Goal: Communication & Community: Answer question/provide support

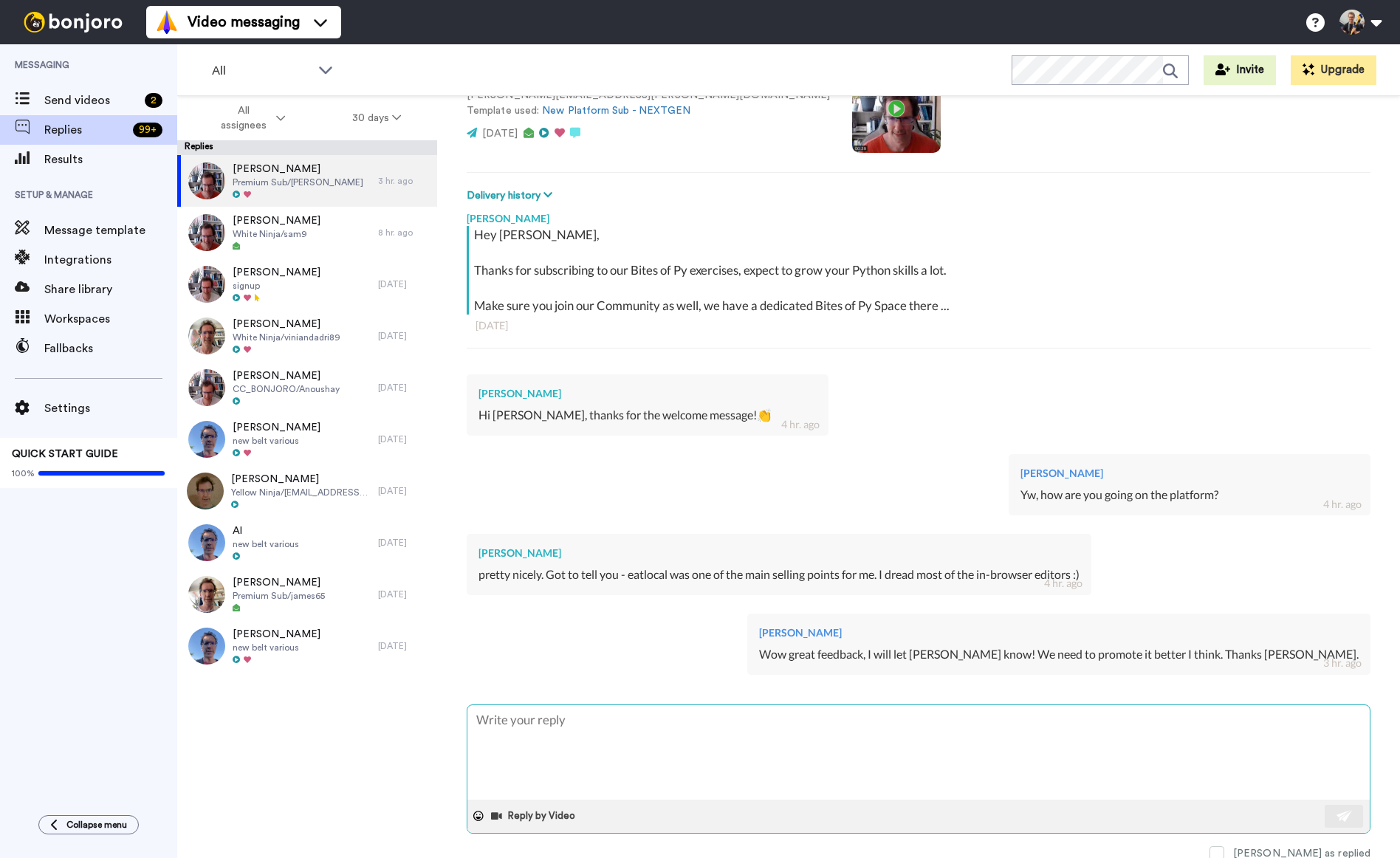
scroll to position [145, 0]
click at [691, 734] on textarea at bounding box center [919, 749] width 902 height 95
type textarea "F"
type textarea "x"
type textarea "Fo"
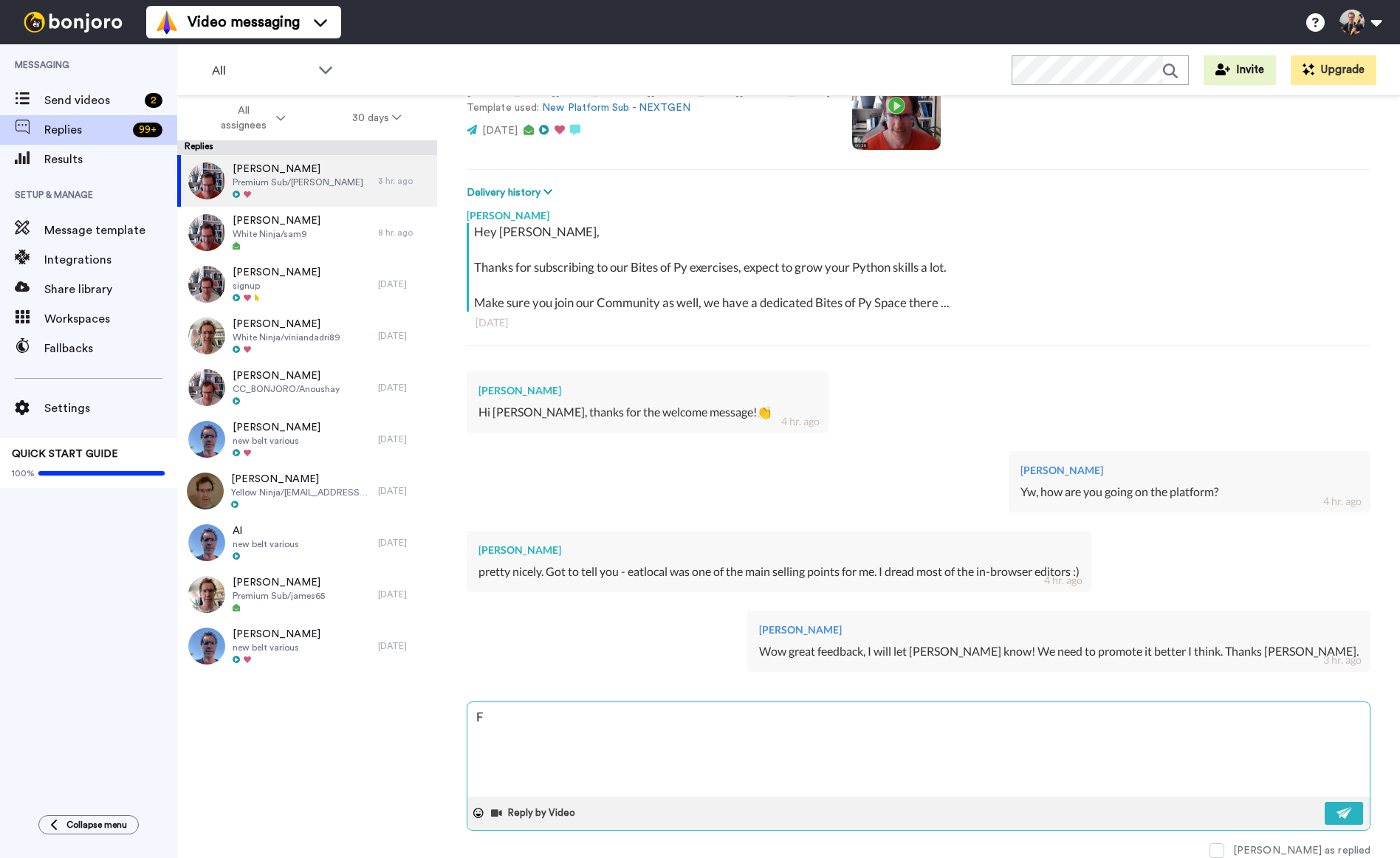
type textarea "x"
type textarea "For"
type textarea "x"
type textarea "For"
type textarea "x"
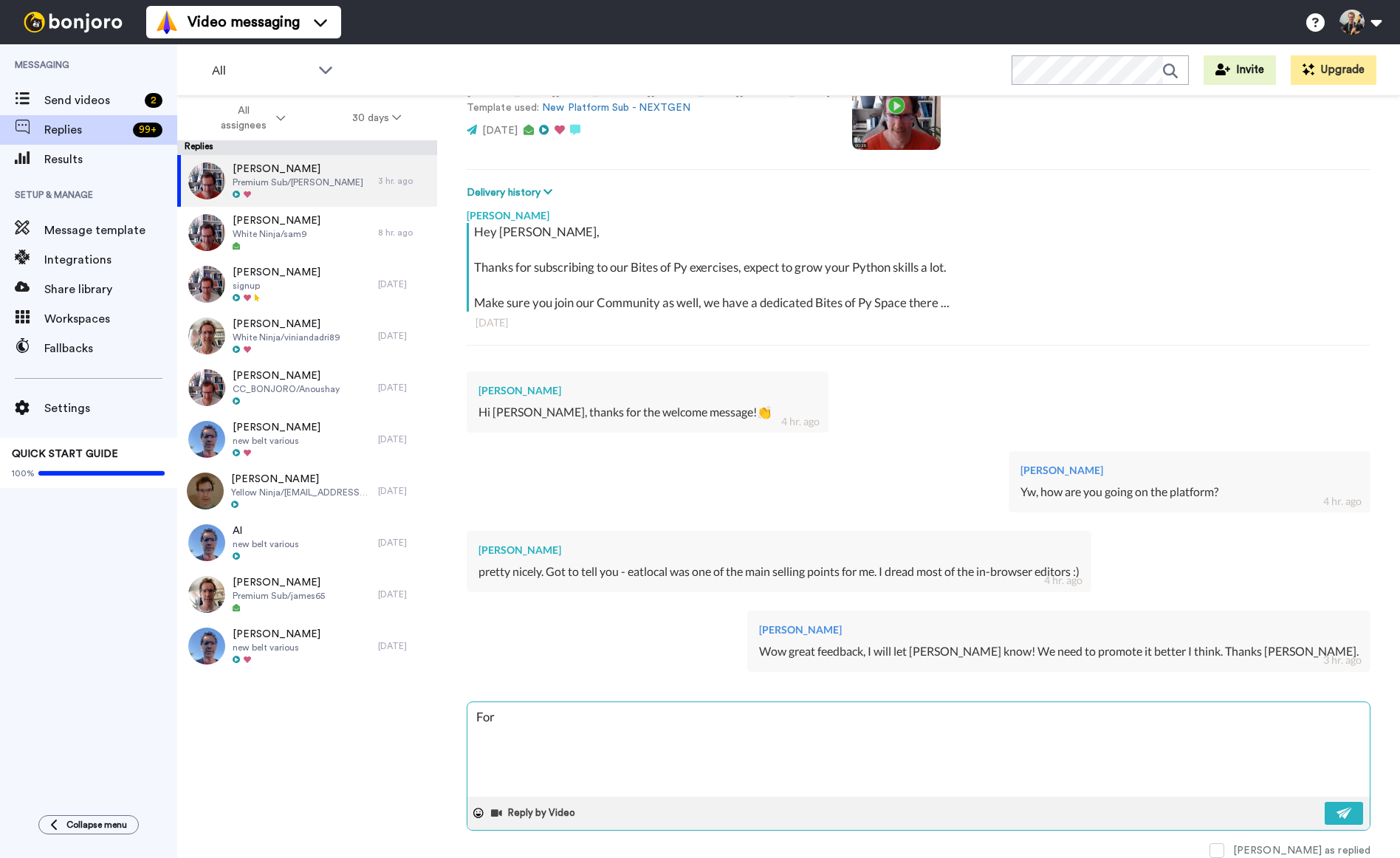
type textarea "For s"
type textarea "x"
type textarea "For st"
type textarea "x"
type textarea "For sta"
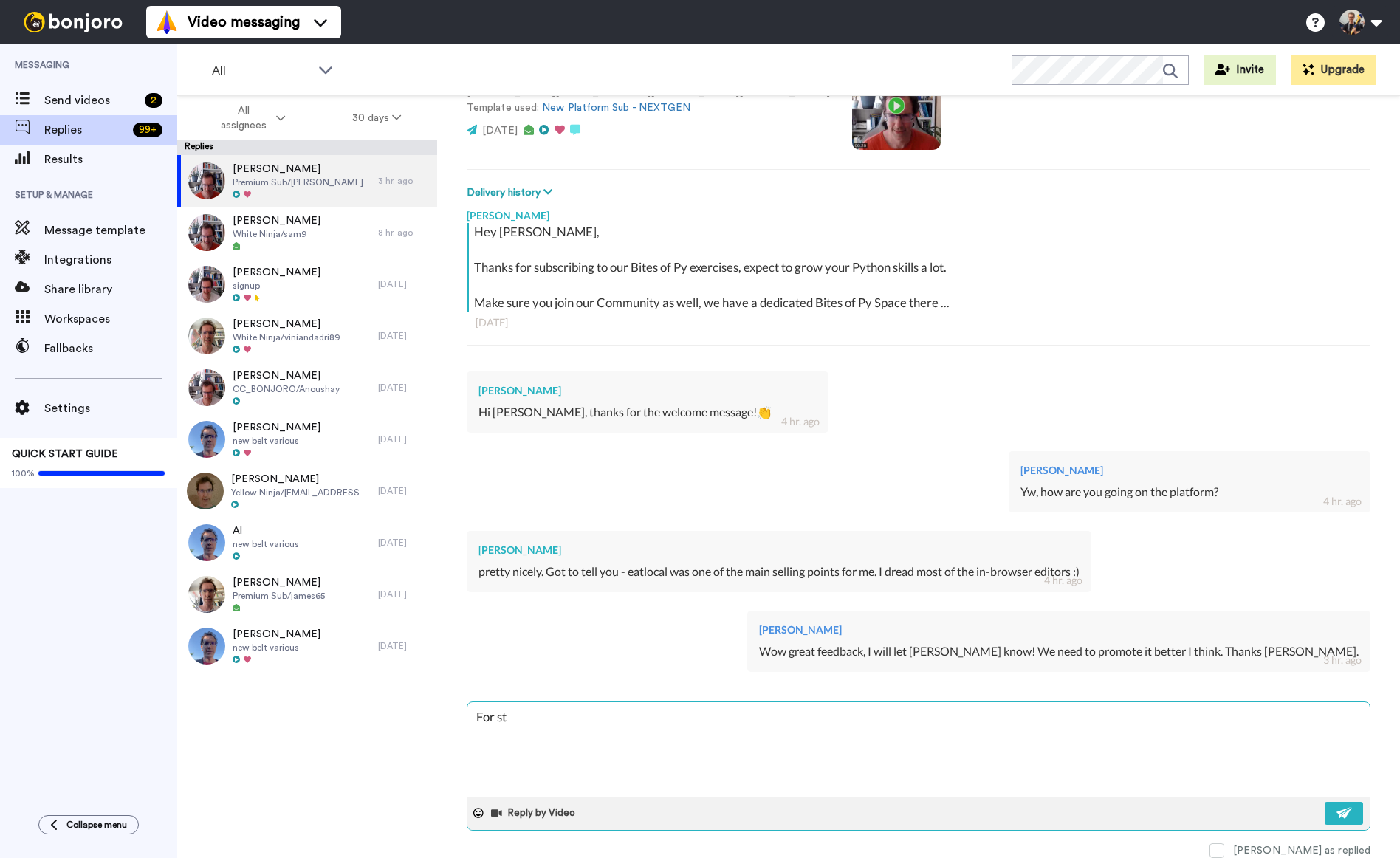
type textarea "x"
type textarea "For star"
type textarea "x"
type textarea "For start"
type textarea "x"
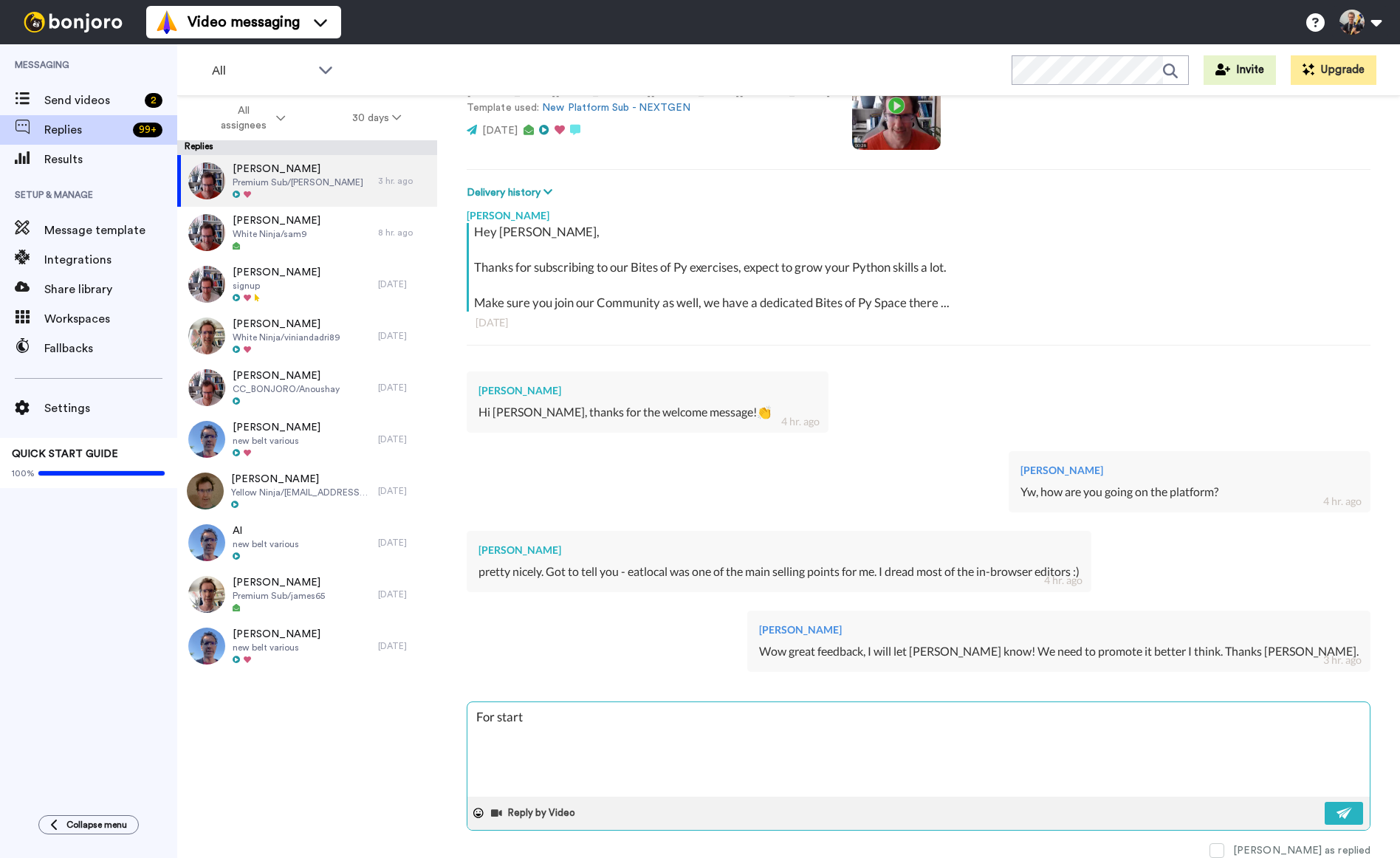
type textarea "For starte"
type textarea "x"
type textarea "For starter"
type textarea "x"
type textarea "For starters"
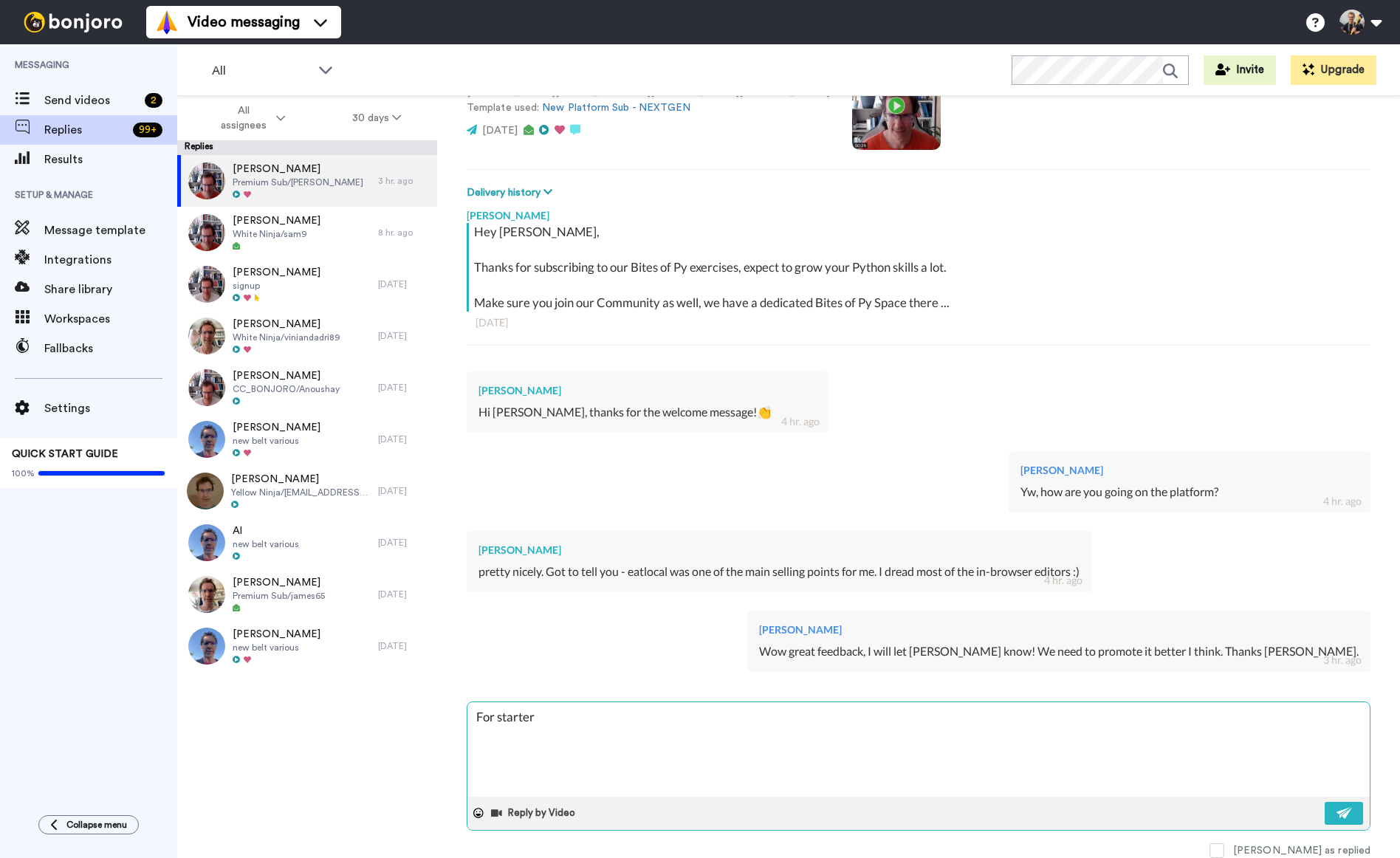
type textarea "x"
type textarea "For starters"
type textarea "x"
type textarea "For starters a"
type textarea "x"
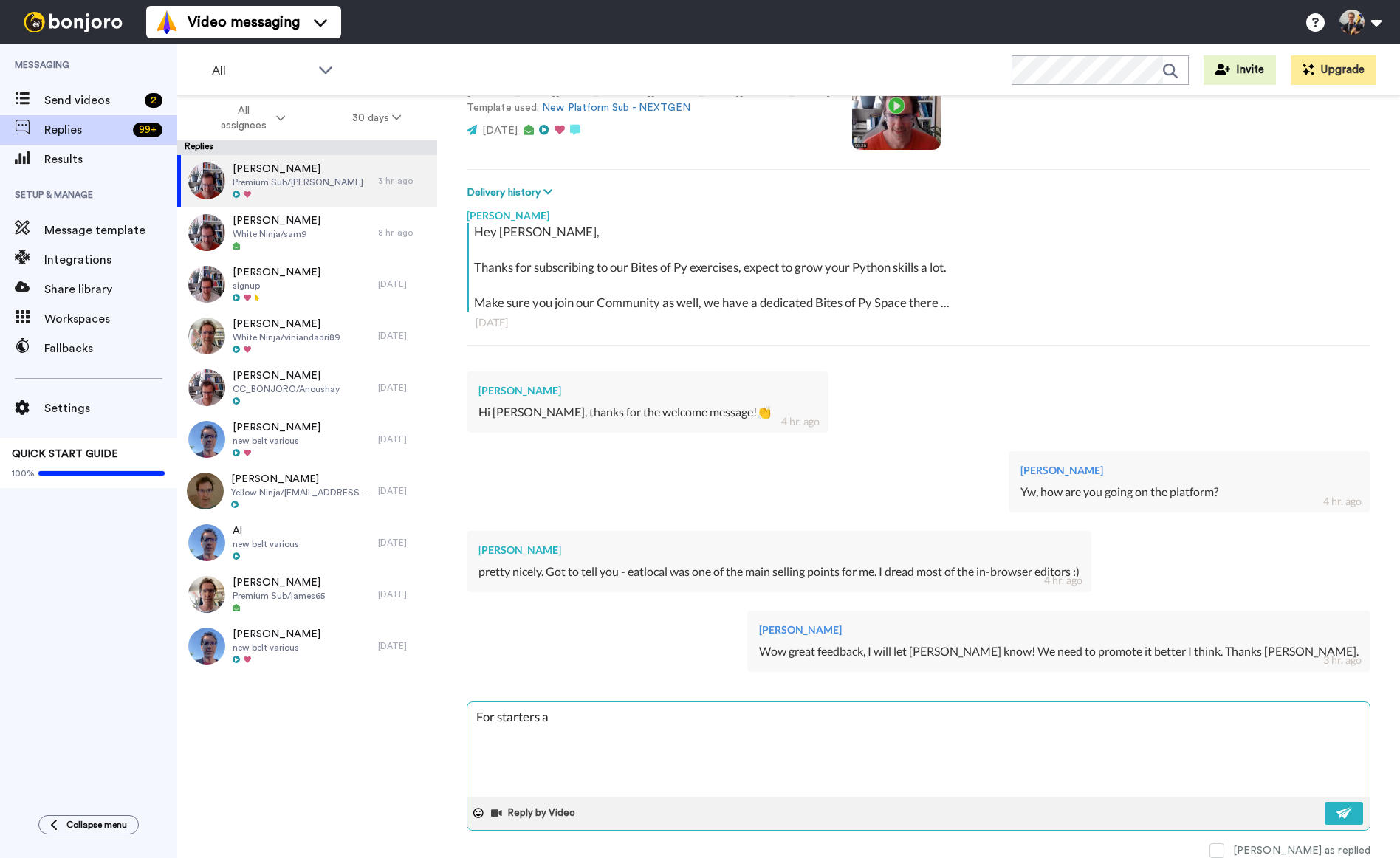
type textarea "For starters"
type textarea "x"
type textarea "For starters I"
type textarea "x"
type textarea "For starters I"
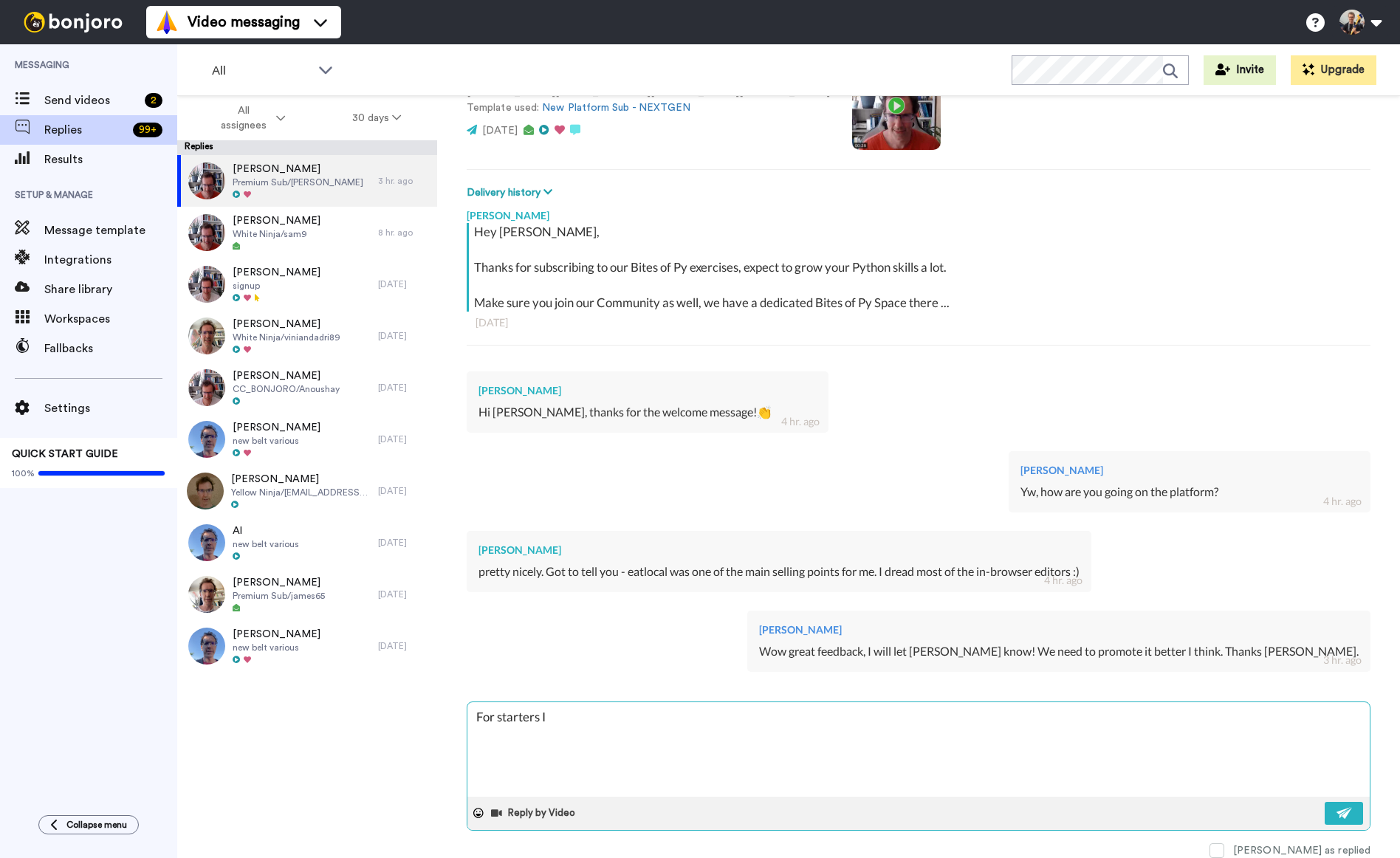
type textarea "x"
type textarea "For starters I a"
type textarea "x"
type textarea "For starters I am"
type textarea "x"
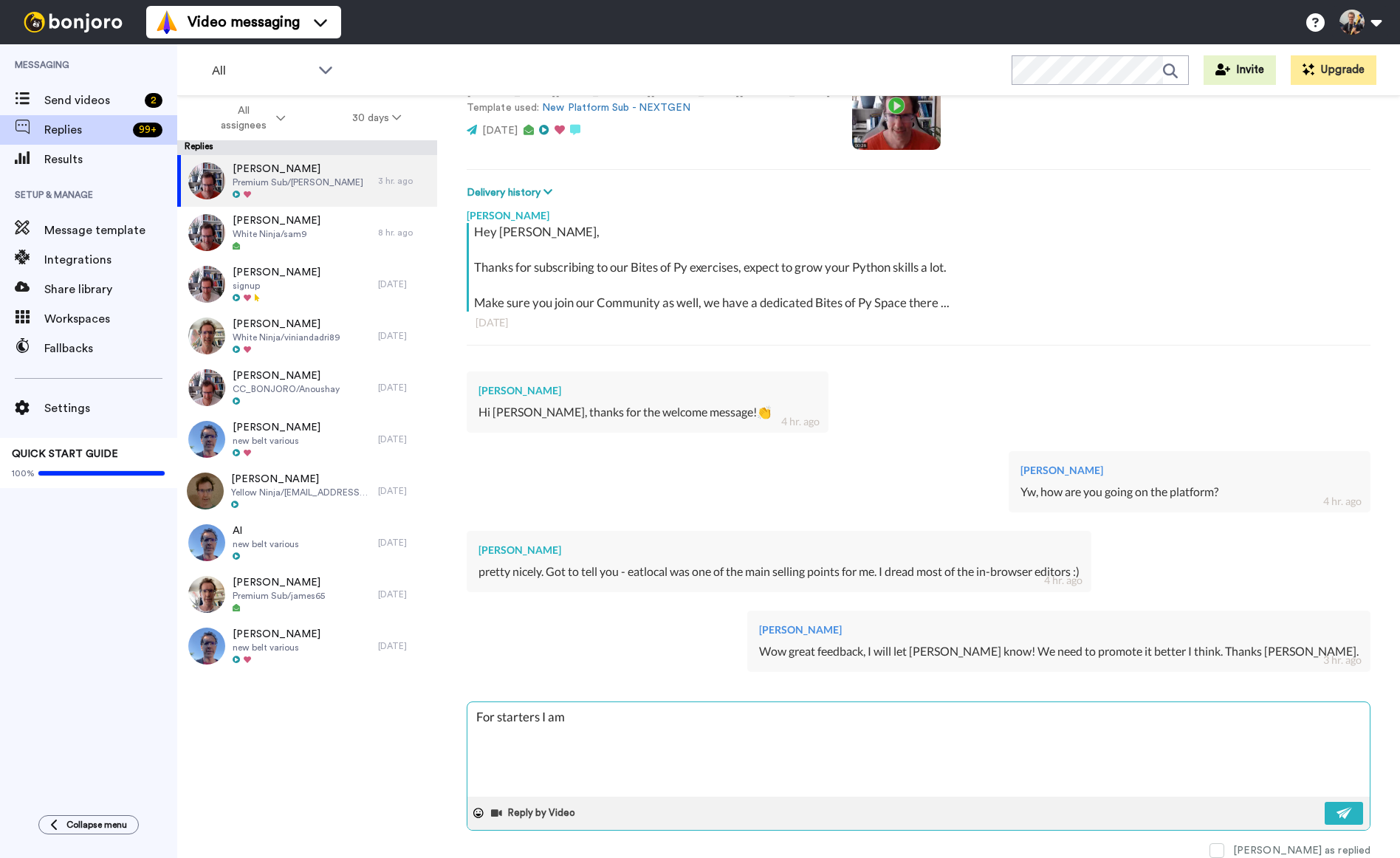
type textarea "For starters I am"
type textarea "x"
type textarea "For starters I am a"
type textarea "x"
type textarea "For starters I am ad"
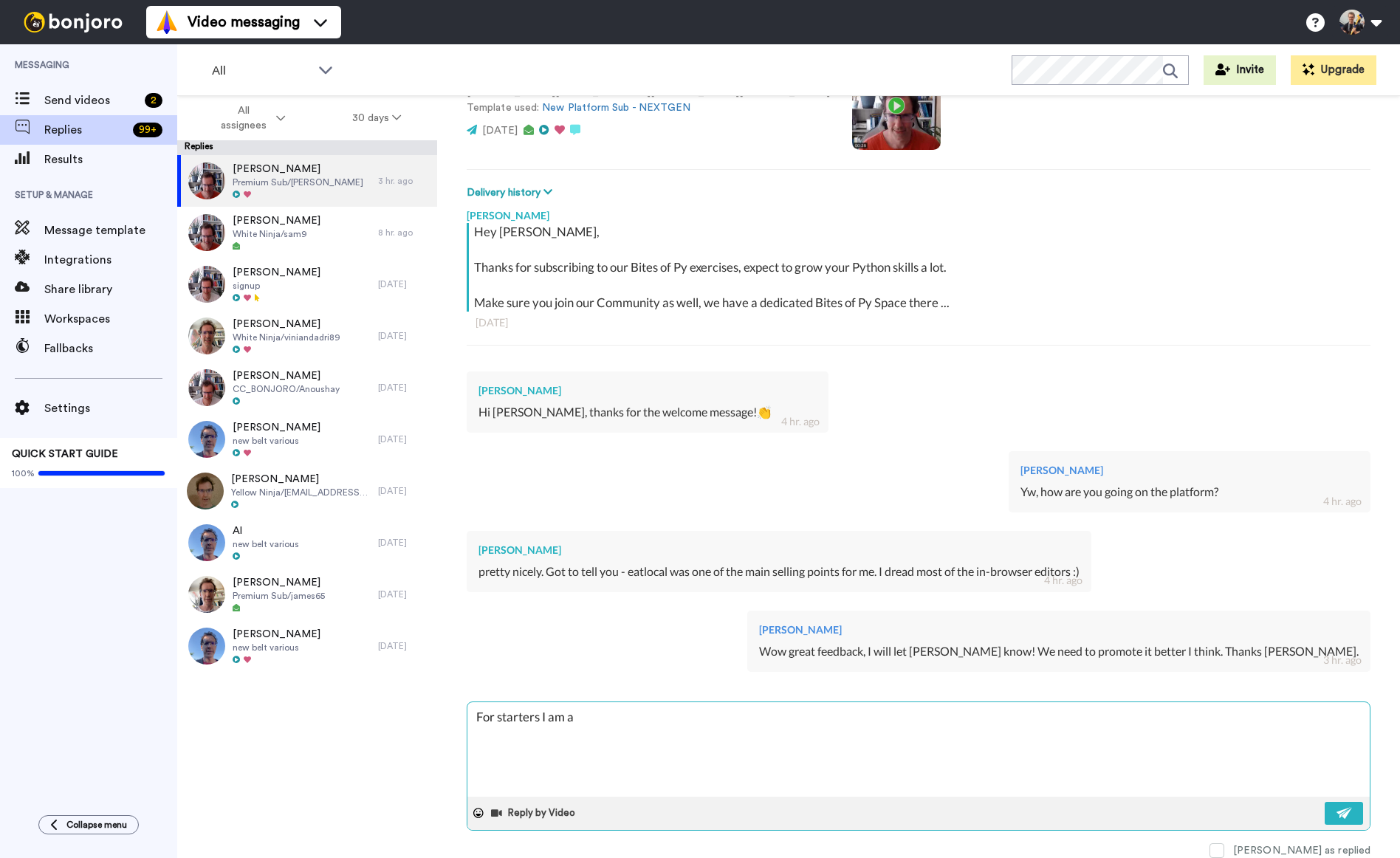
type textarea "x"
type textarea "For starters I am add"
type textarea "x"
type textarea "For starters I am addi"
type textarea "x"
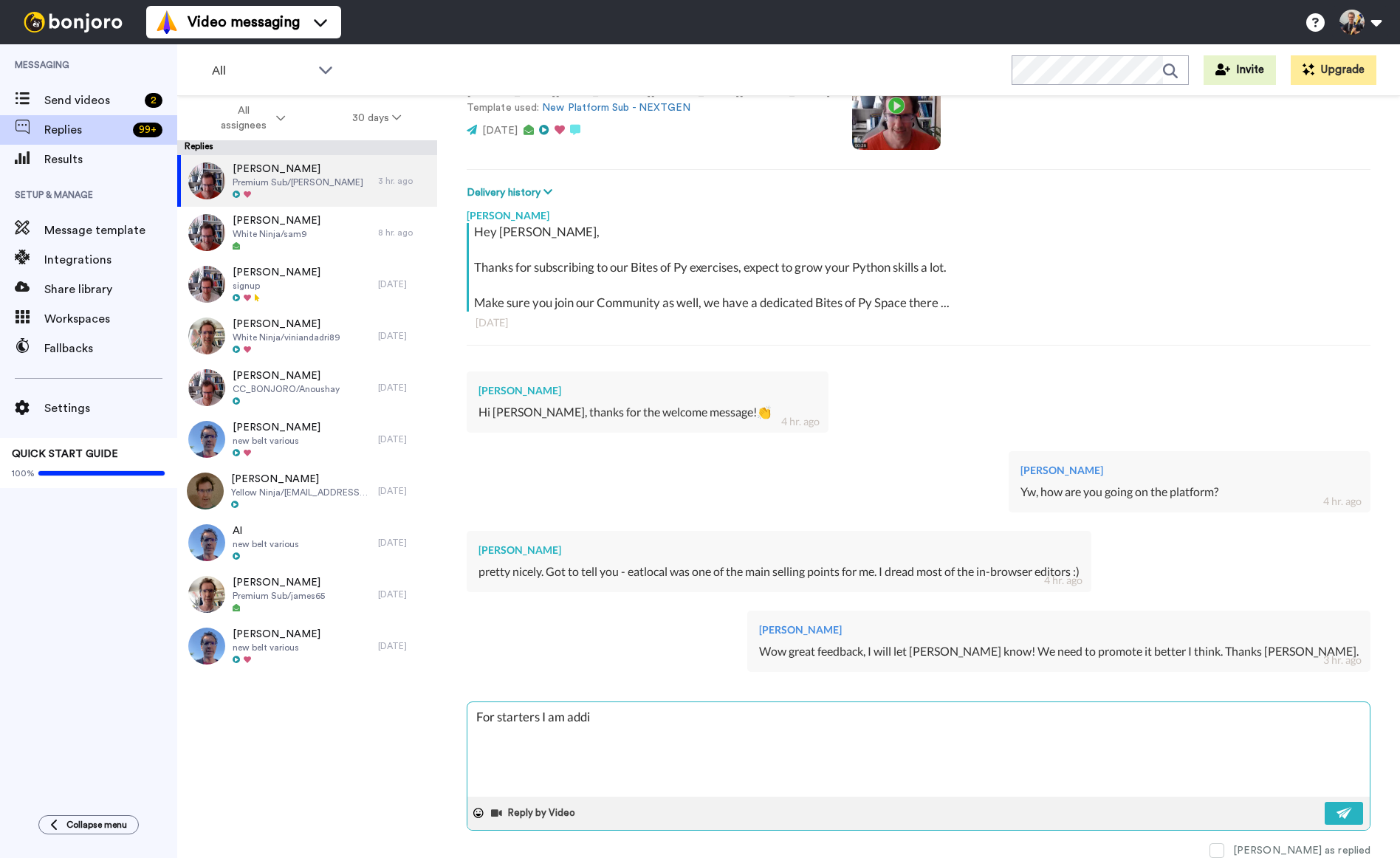
type textarea "For starters I am addin"
type textarea "x"
type textarea "For starters I am adding"
type textarea "x"
type textarea "For starters I am adding"
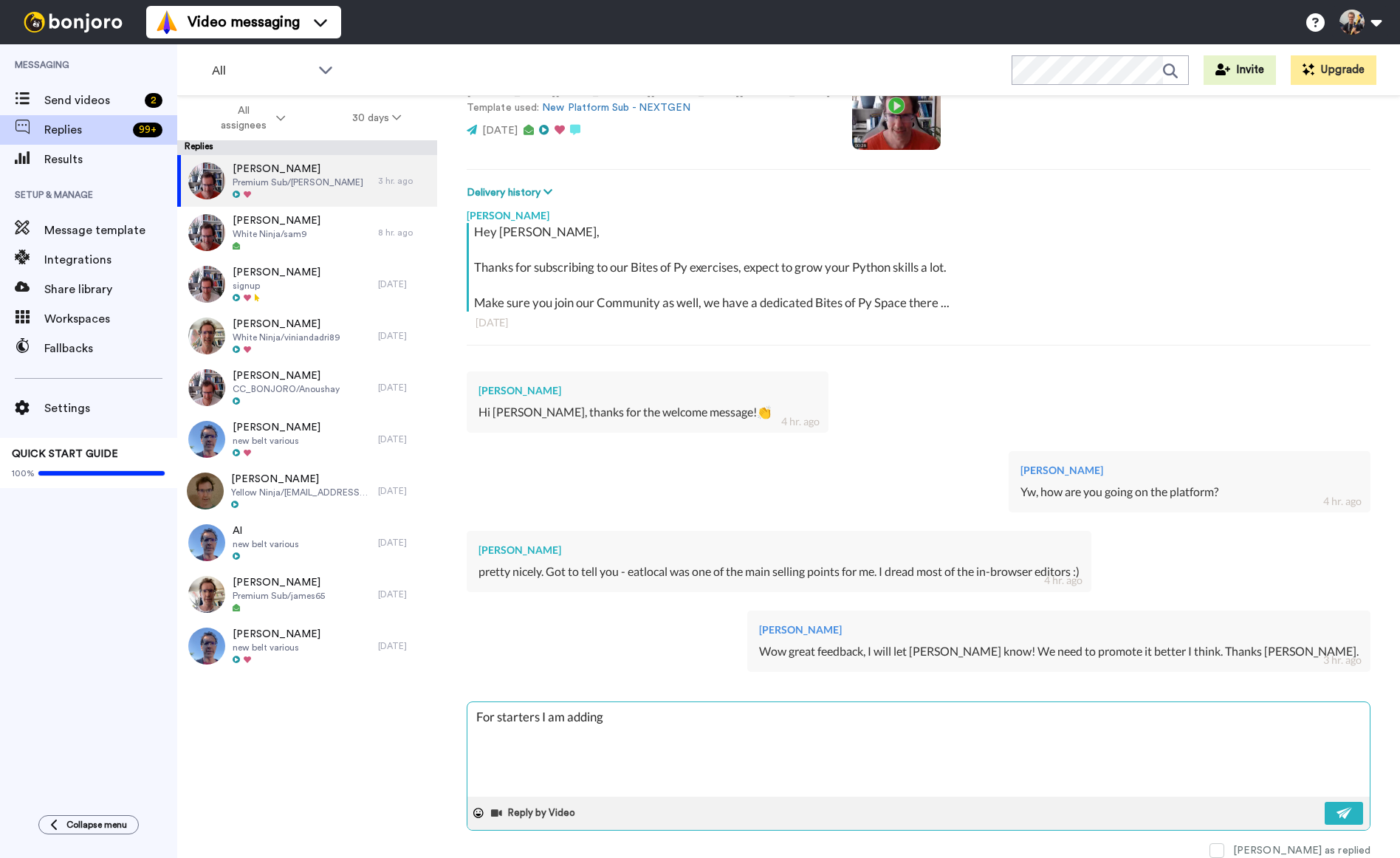
type textarea "x"
type textarea "For starters I am adding a"
type textarea "x"
type textarea "For starters I am adding a"
type textarea "x"
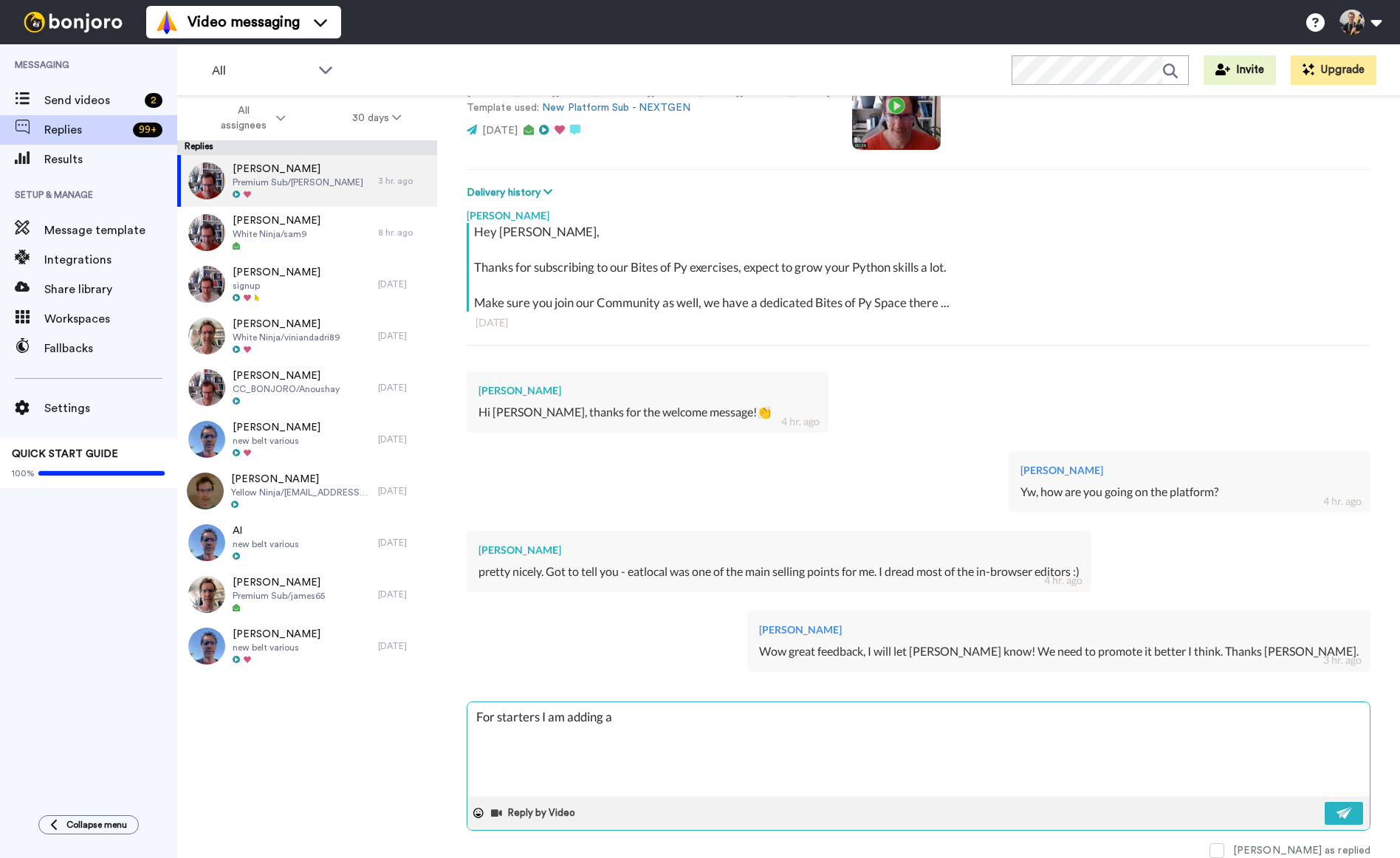
type textarea "For starters I am adding a d"
type textarea "x"
type textarea "For starters I am adding a do"
type textarea "x"
type textarea "For starters I am adding a doc"
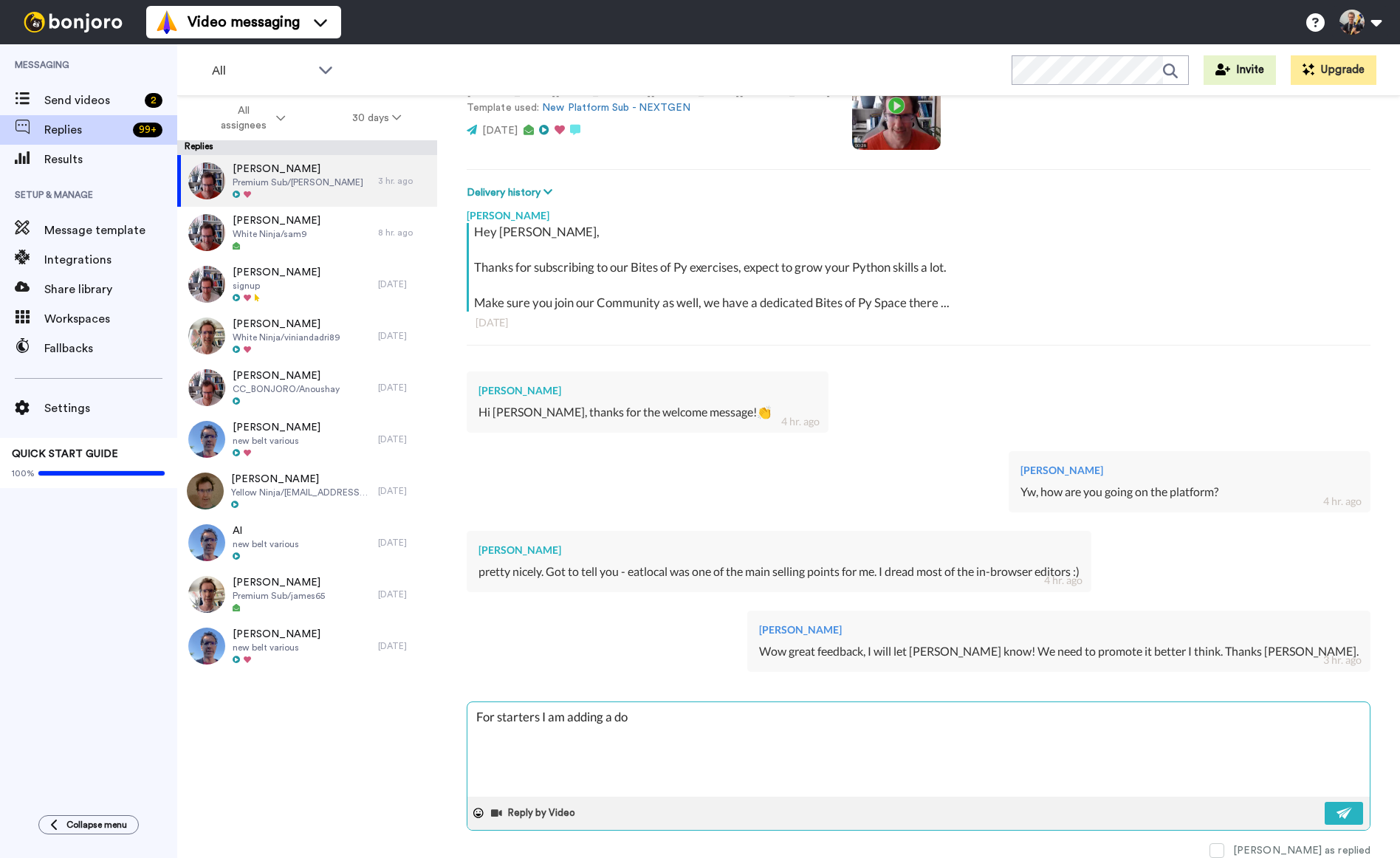
type textarea "x"
type textarea "For starters I am adding a docs"
type textarea "x"
type textarea "For starters I am adding a docs"
type textarea "x"
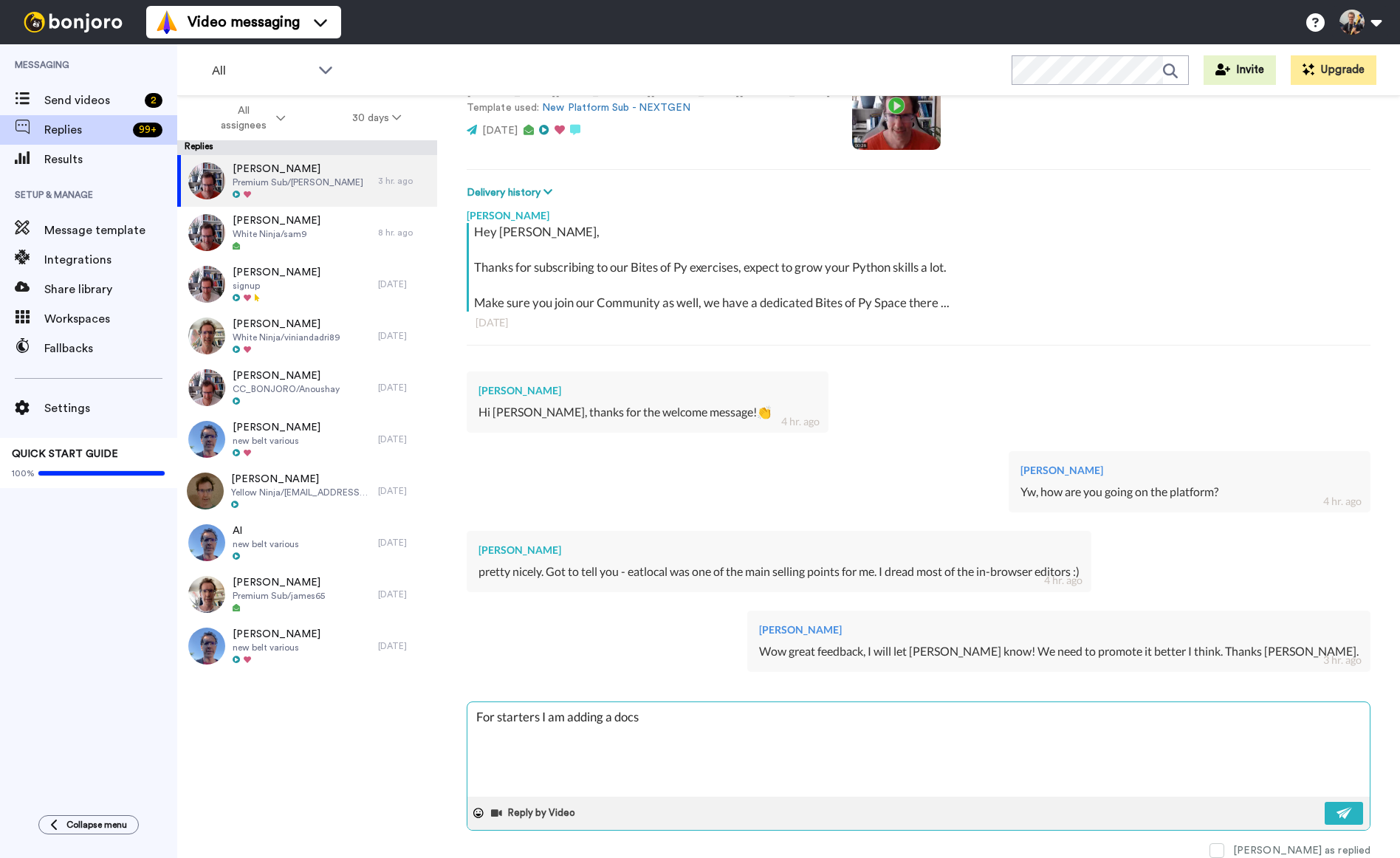
type textarea "For starters I am adding a docs p"
type textarea "x"
type textarea "For starters I am adding a docs pa"
type textarea "x"
type textarea "For starters I am adding a docs pag"
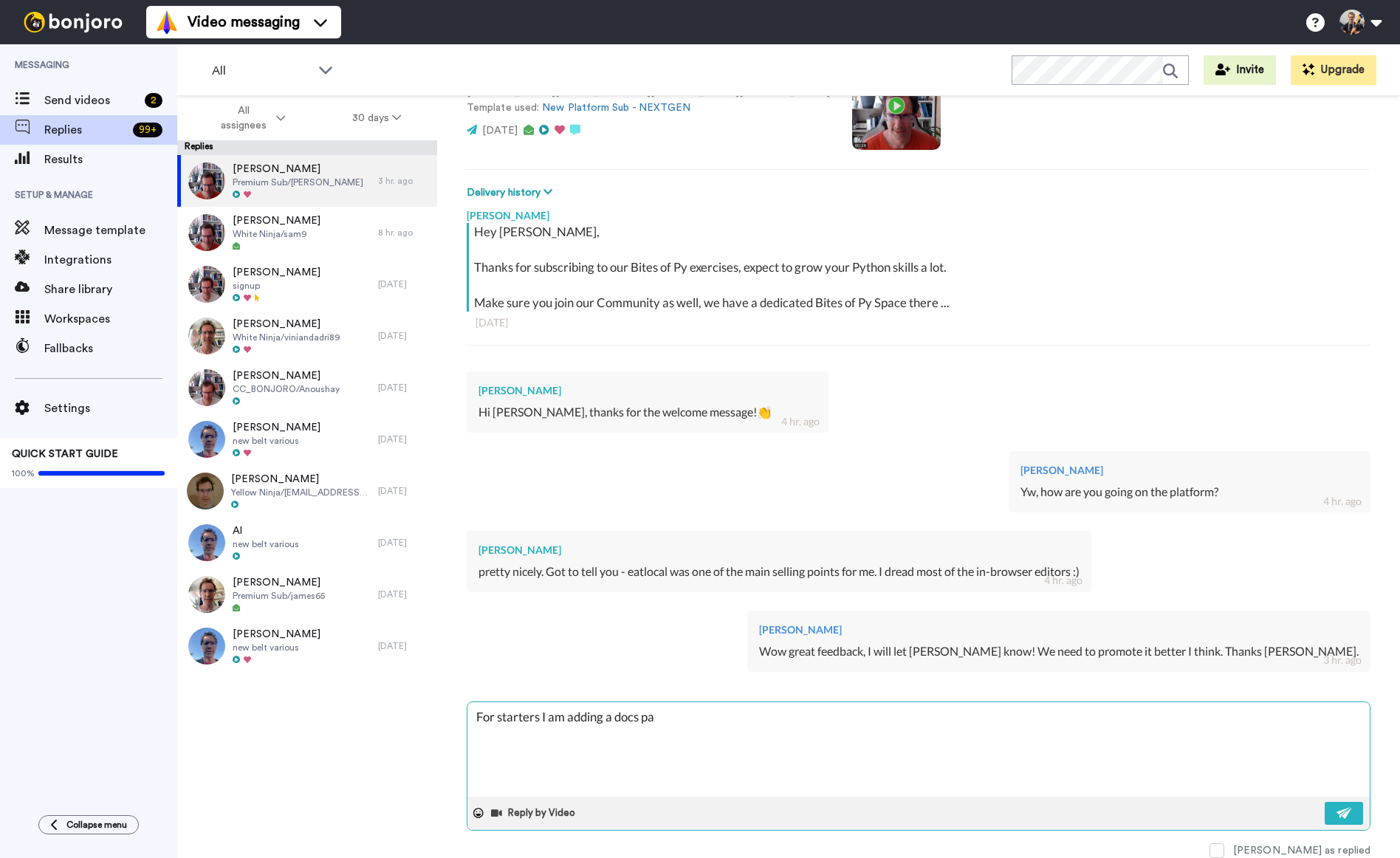
type textarea "x"
type textarea "For starters I am adding a docs page"
type textarea "x"
type textarea "For starters I am pa docs page"
type textarea "x"
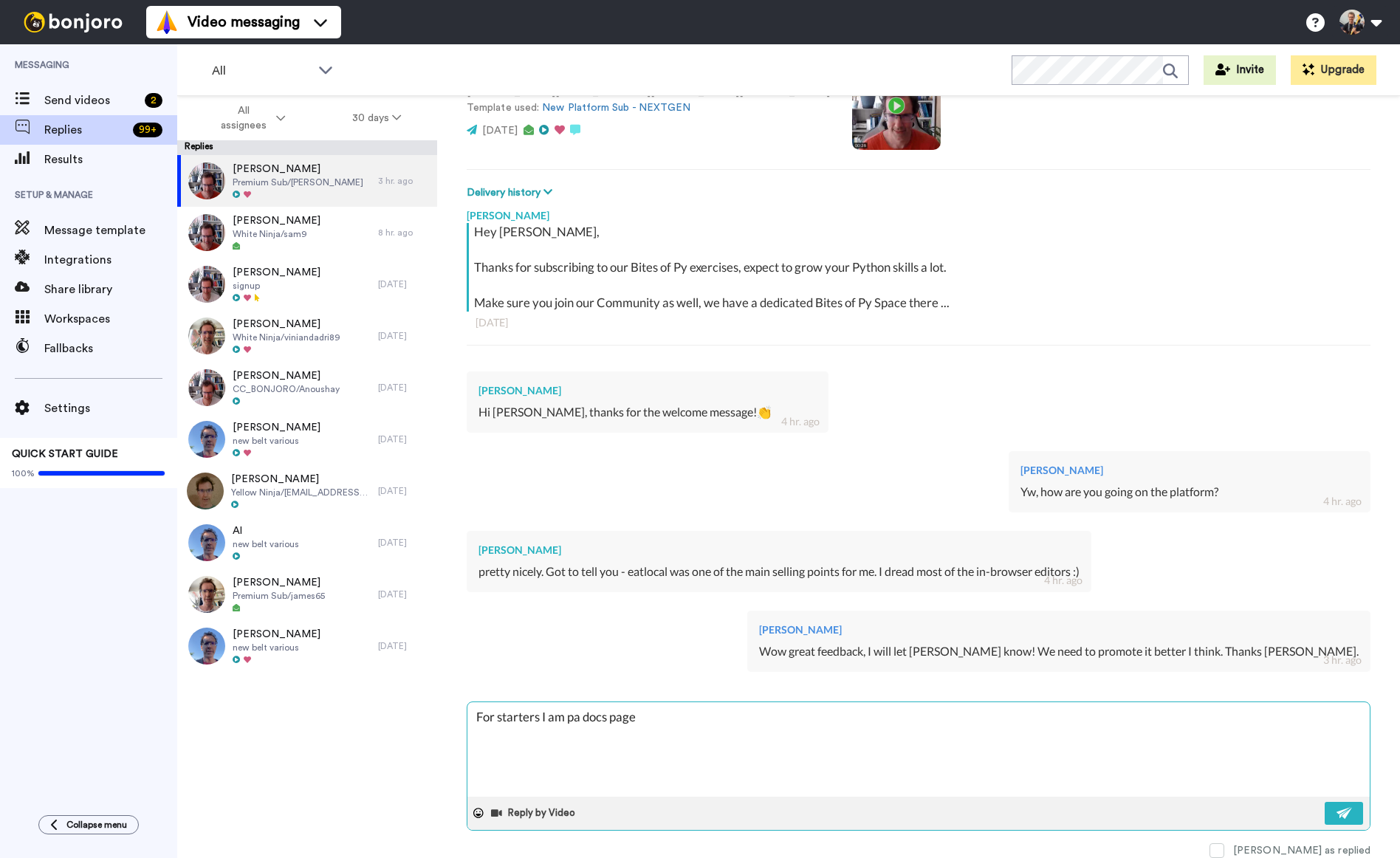
type textarea "For starters I am pua docs page"
type textarea "x"
type textarea "For starters I am puta docs page"
type textarea "x"
type textarea "For starters I am [PERSON_NAME] docs page"
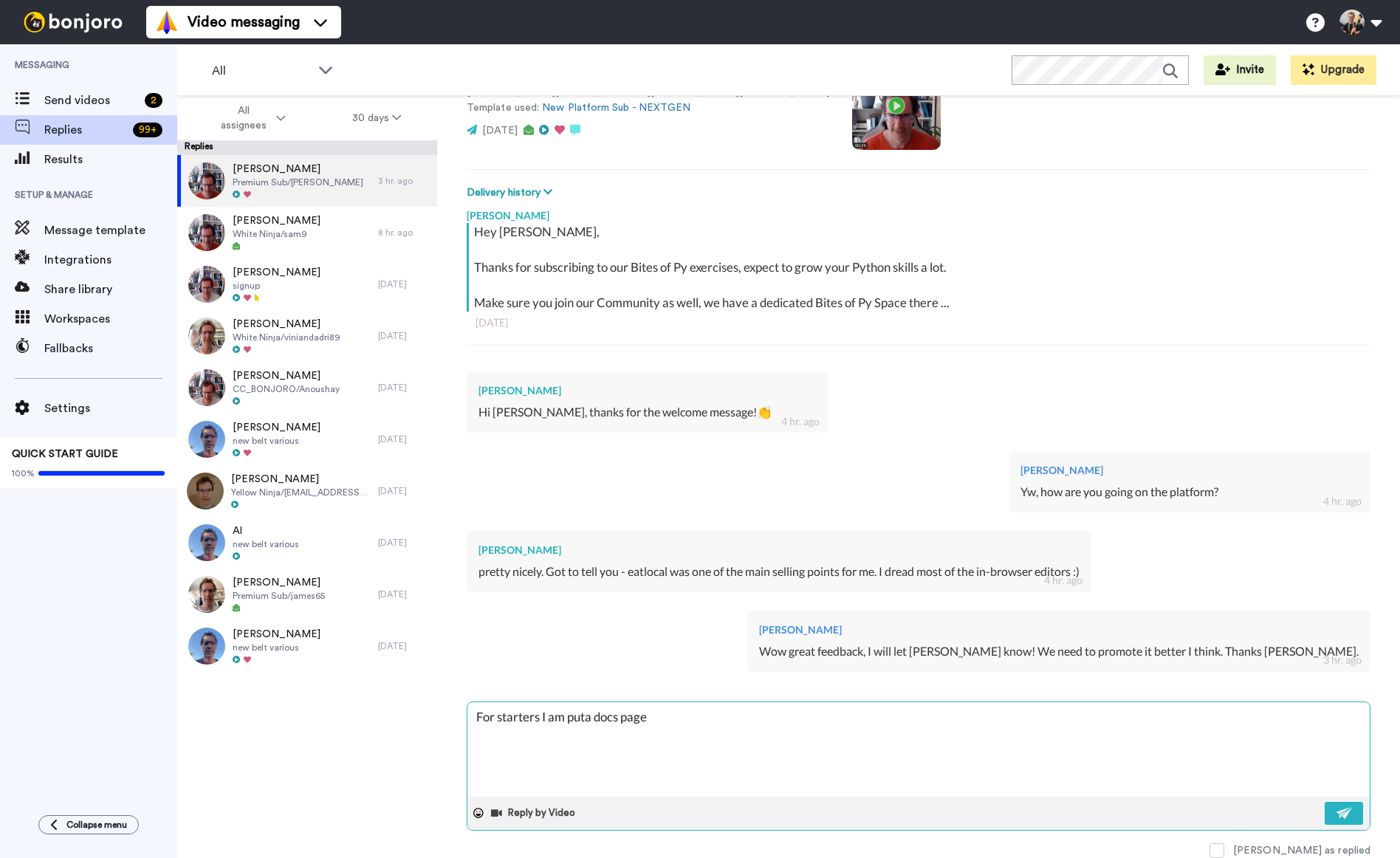
type textarea "x"
type textarea "For starters I am puttia docs page"
type textarea "x"
type textarea "For starters I am puttina docs page"
type textarea "x"
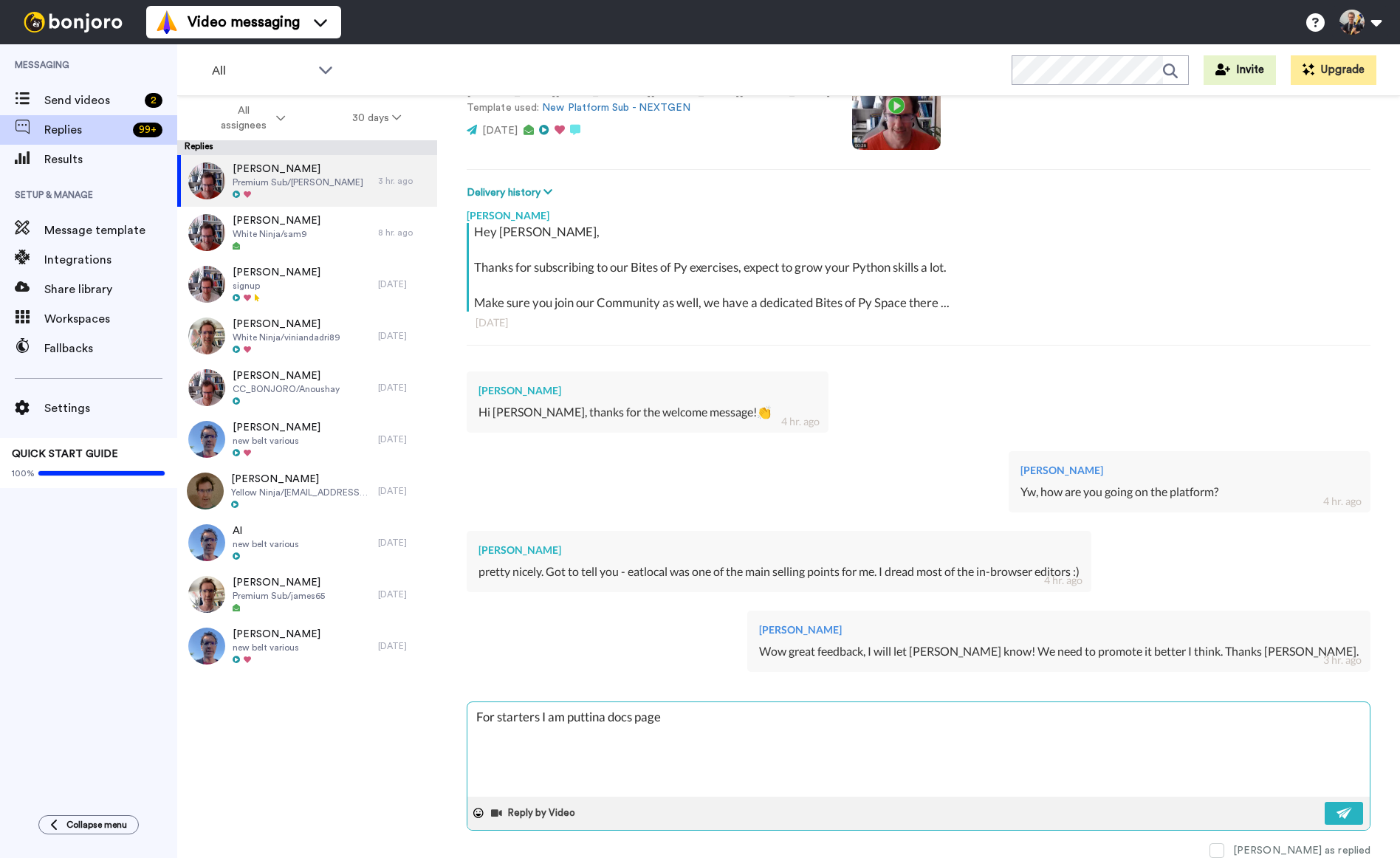
type textarea "For starters I am puttinga docs page"
type textarea "x"
type textarea "For starters I am putting a docs page"
type textarea "x"
type textarea "For starters I am putting ta docs page"
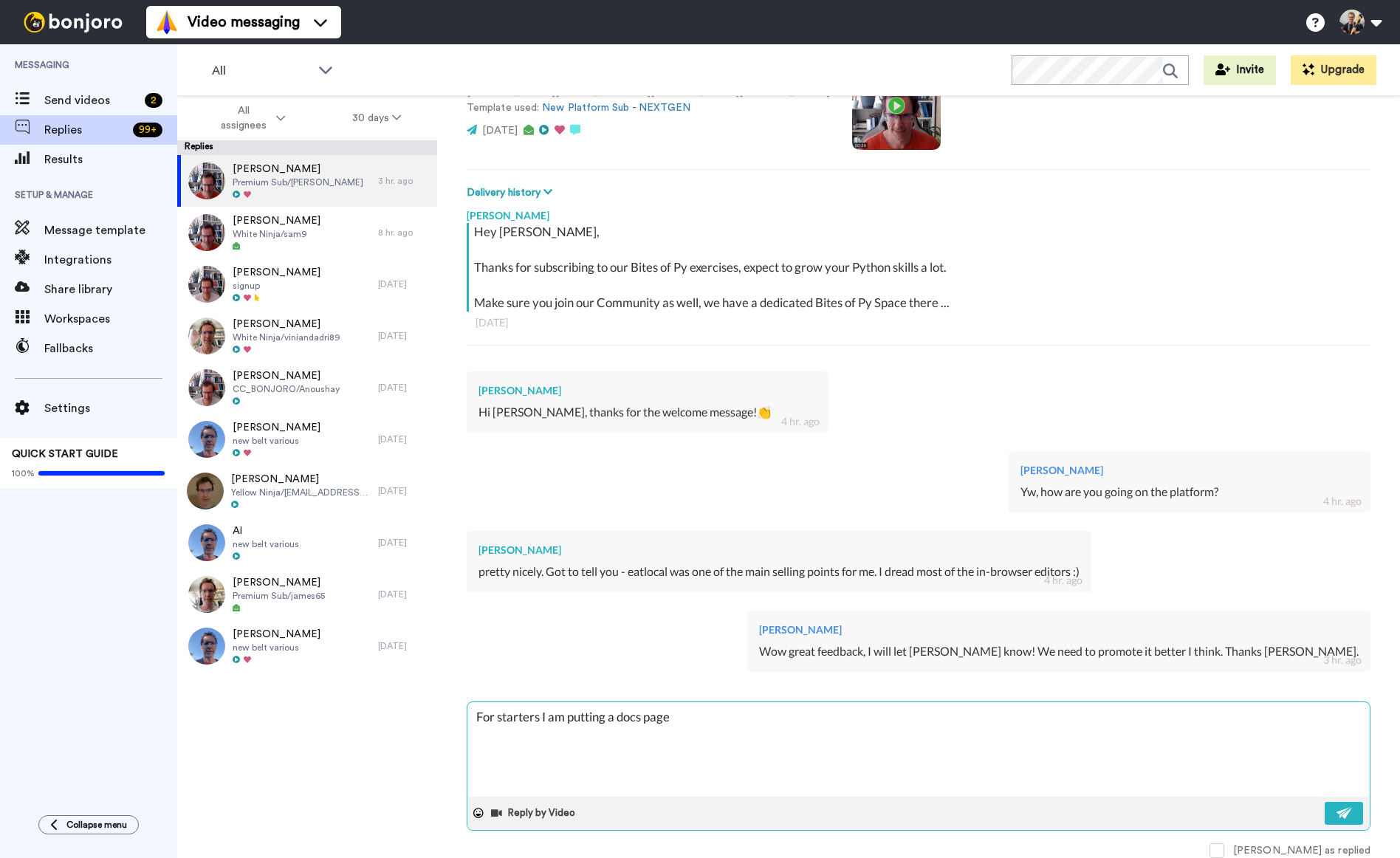
type textarea "x"
type textarea "For starters I am putting toa docs page"
type textarea "x"
type textarea "For starters I am putting toga docs page"
type textarea "x"
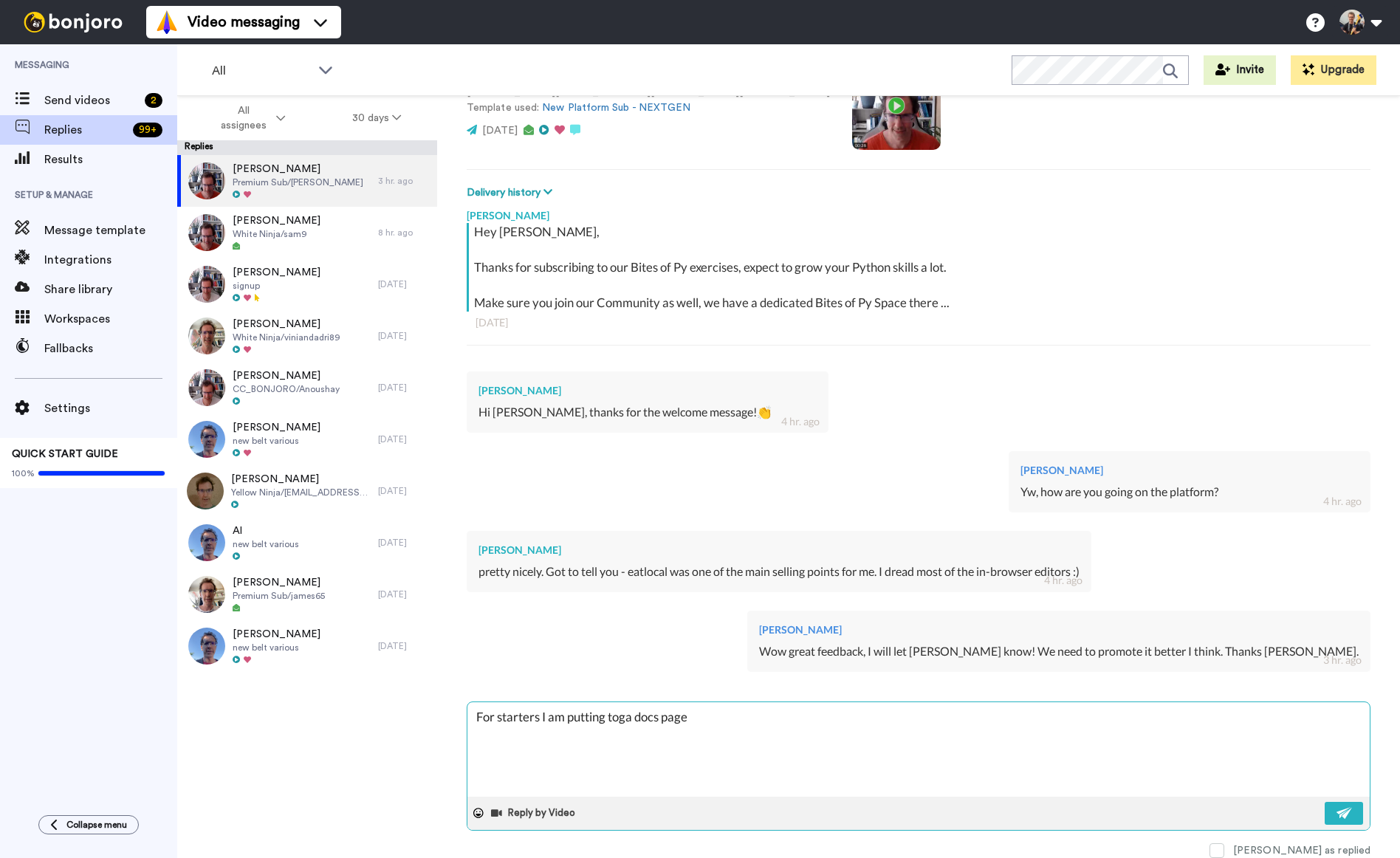
type textarea "For starters I am putting togea docs page"
type textarea "x"
type textarea "For starters I am putting togeta docs page"
type textarea "x"
type textarea "For starters I am putting togetha docs page"
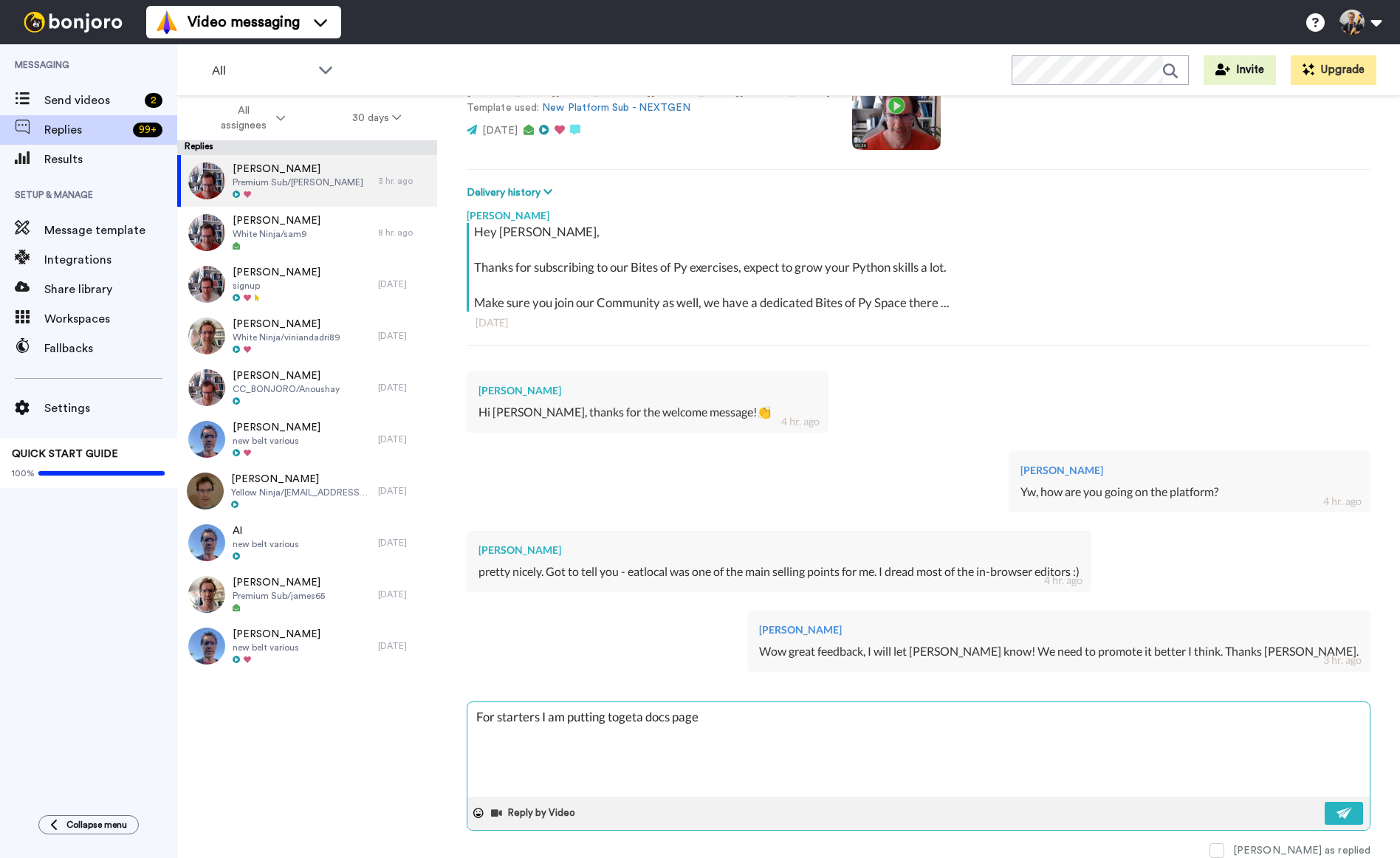
type textarea "x"
type textarea "For starters I am putting togethea docs page"
type textarea "x"
type textarea "For starters I am putting togethera docs page"
type textarea "x"
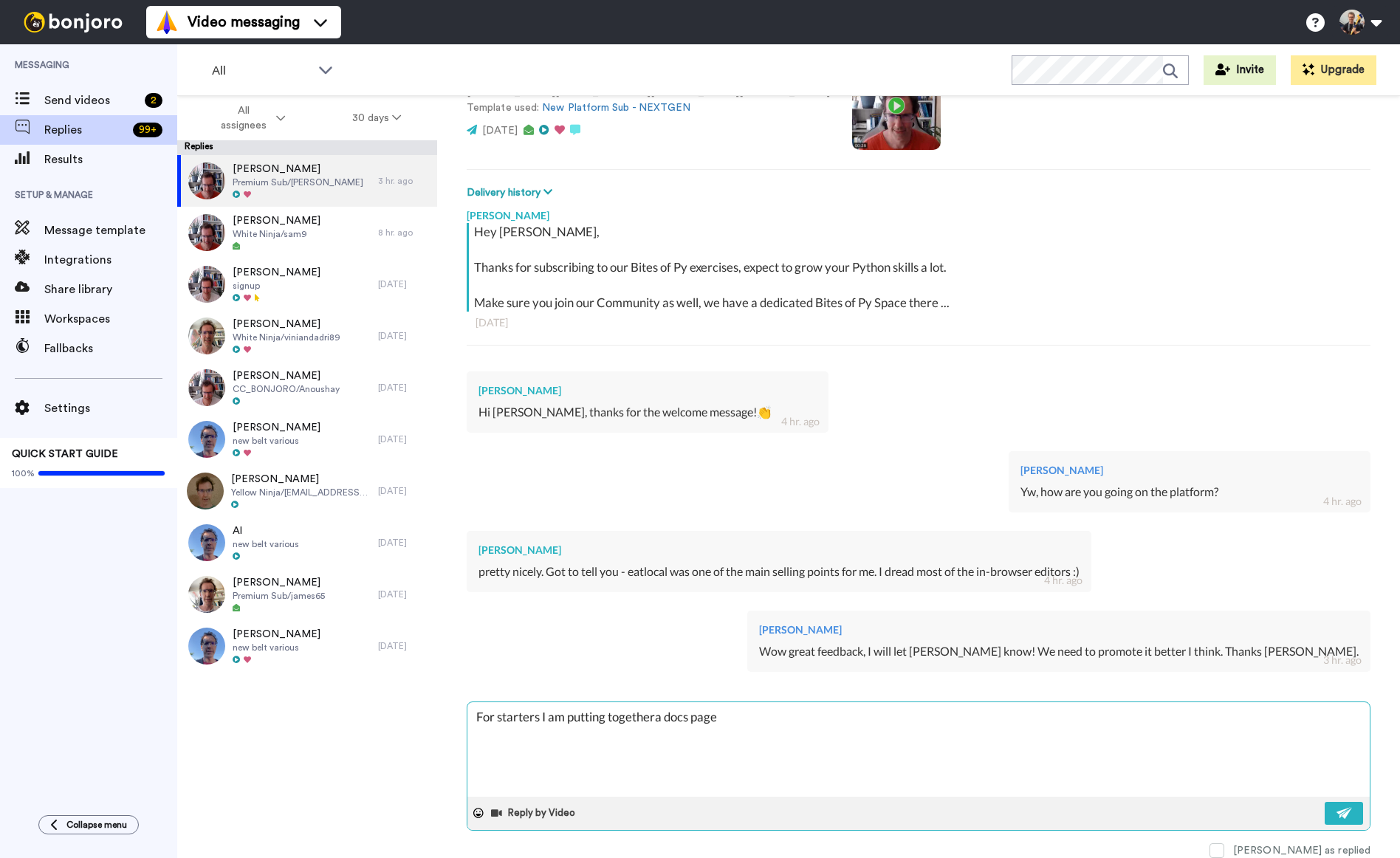
type textarea "For starters I am putting together a docs page"
type textarea "x"
type textarea "For starters I am putting together a docs page,"
type textarea "x"
type textarea "For starters I am putting together a docs page,"
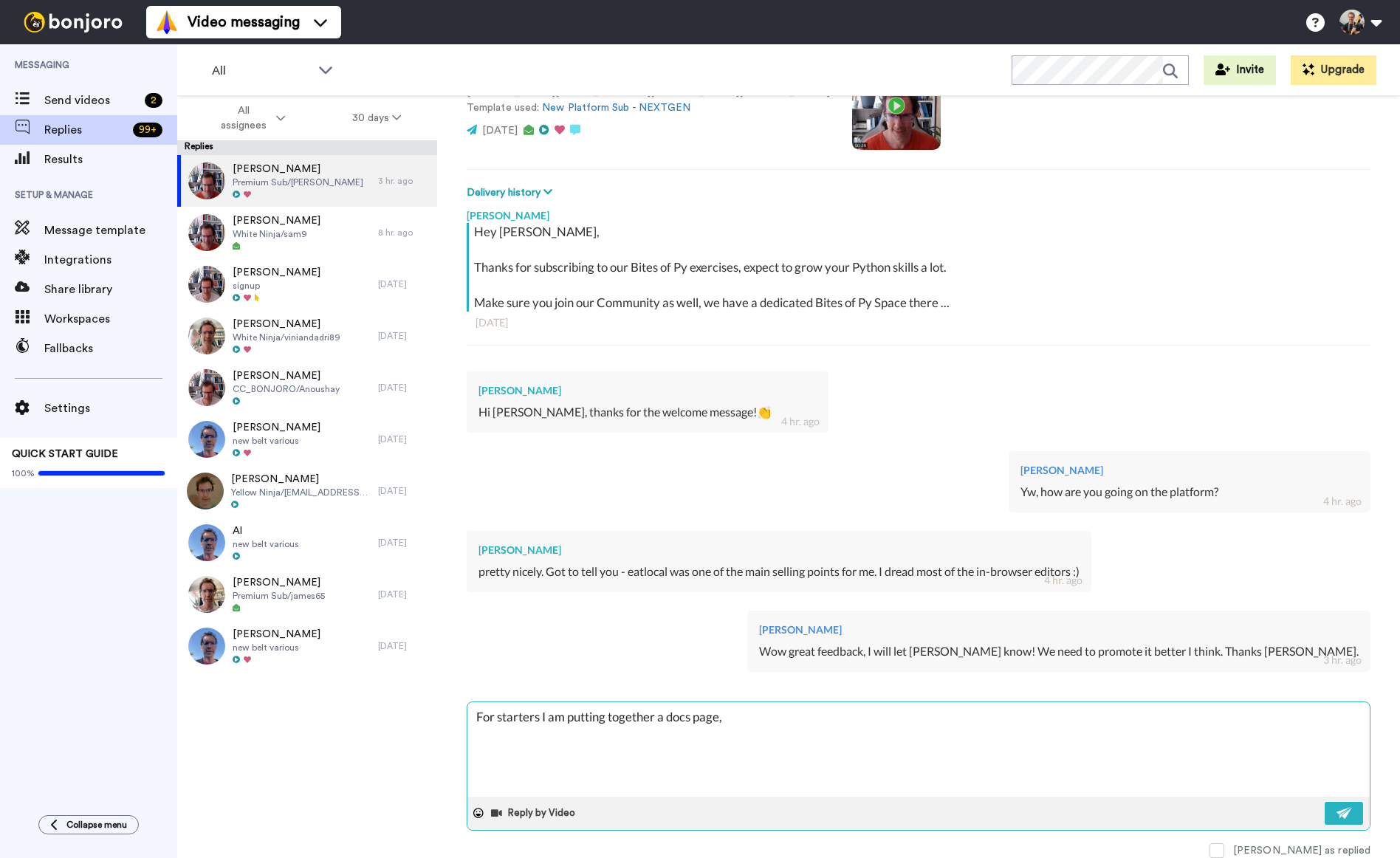
type textarea "x"
type textarea "For starters I am putting together a docs page, s"
type textarea "x"
type textarea "For starters I am putting together a docs page, so"
type textarea "x"
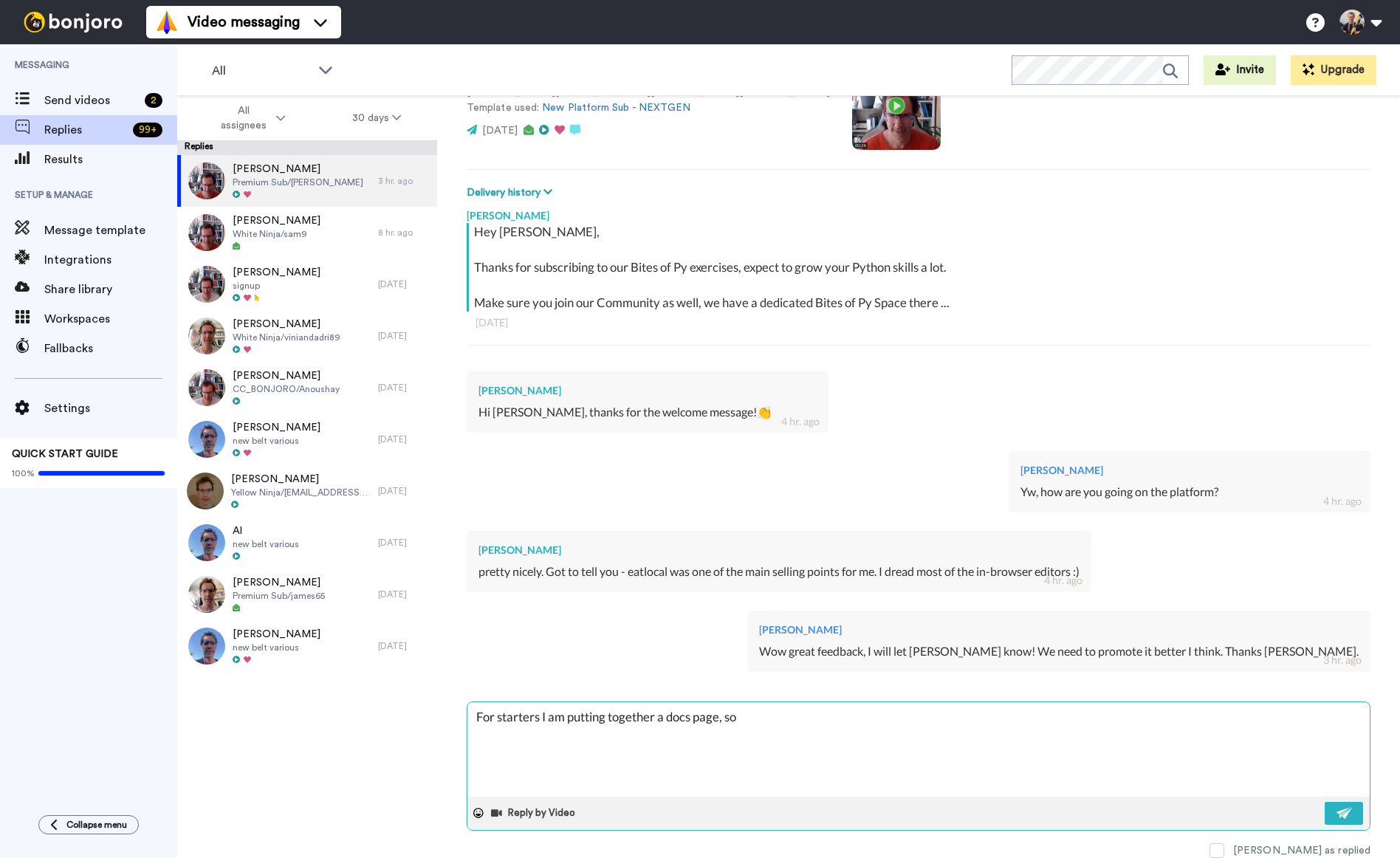
type textarea "For starters I am putting together a docs page, so"
type textarea "x"
type textarea "For starters I am putting together a docs page, so t"
type textarea "x"
type textarea "For starters I am putting together a docs page, so th"
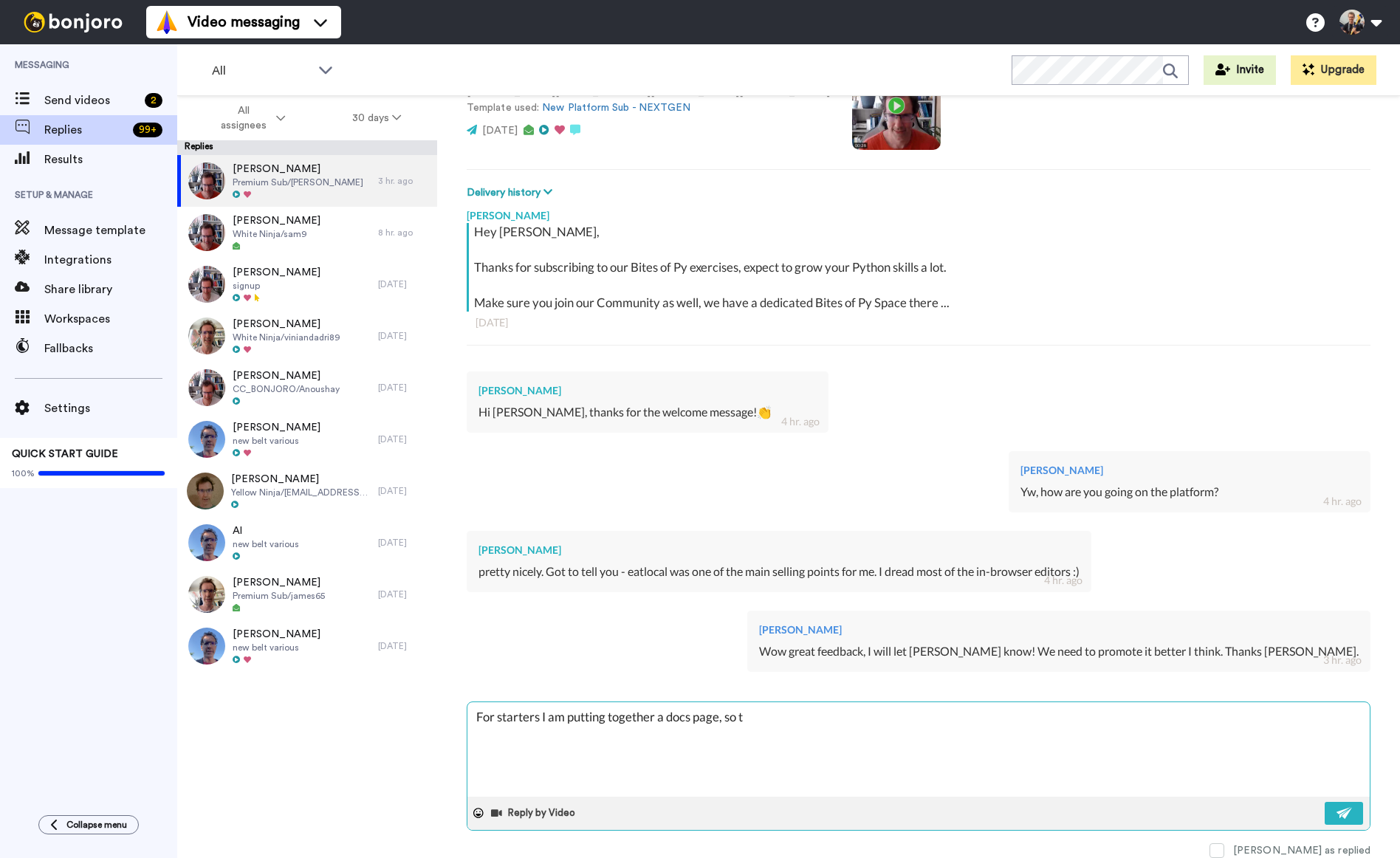
type textarea "x"
type textarea "For starters I am putting together a docs page, so tha"
type textarea "x"
type textarea "For starters I am putting together a docs page, so than"
type textarea "x"
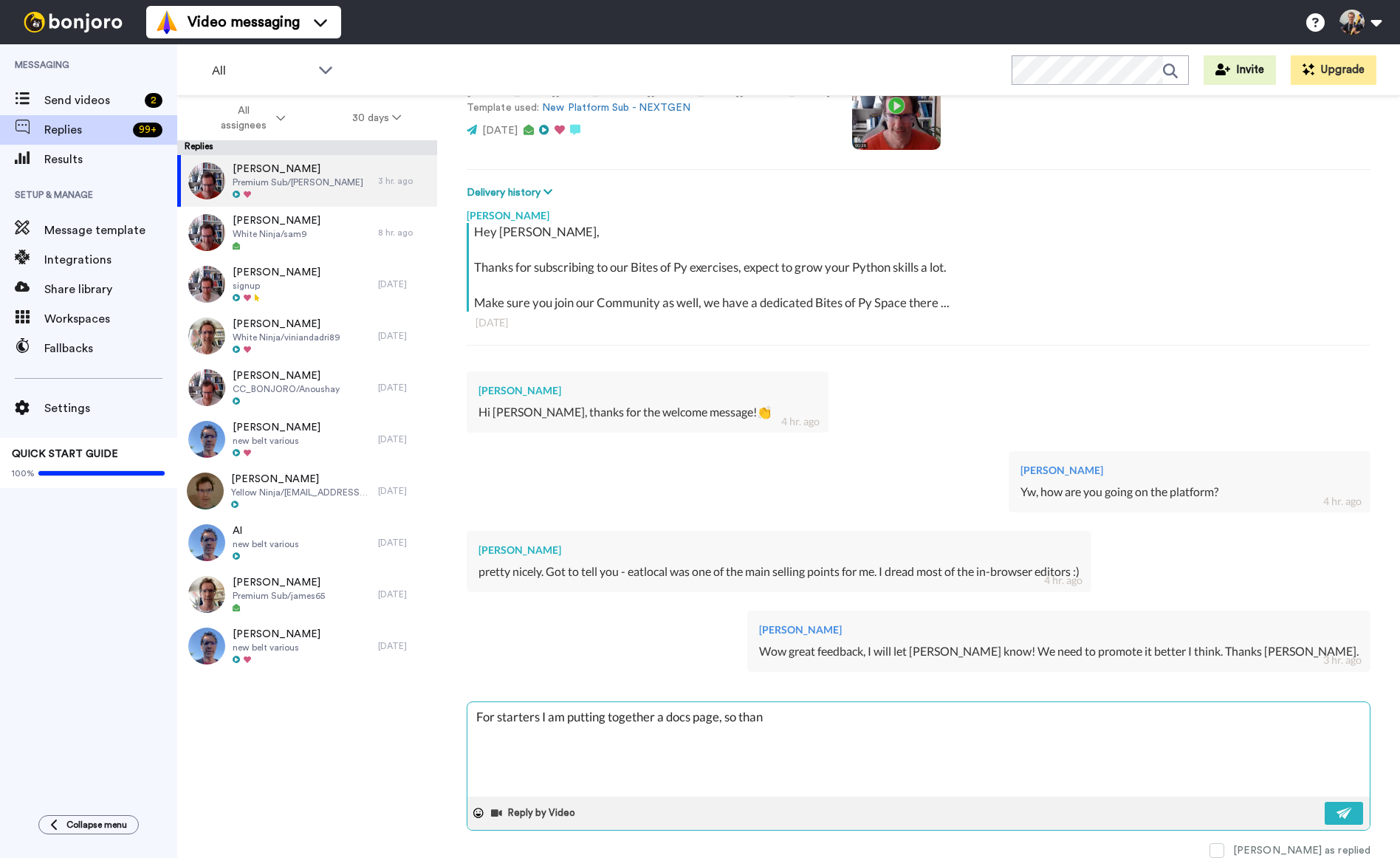
type textarea "For starters I am putting together a docs page, so thank"
type textarea "x"
type textarea "For starters I am putting together a docs page, so thanks"
type textarea "x"
type textarea "For starters I am putting together a docs page, so thanks"
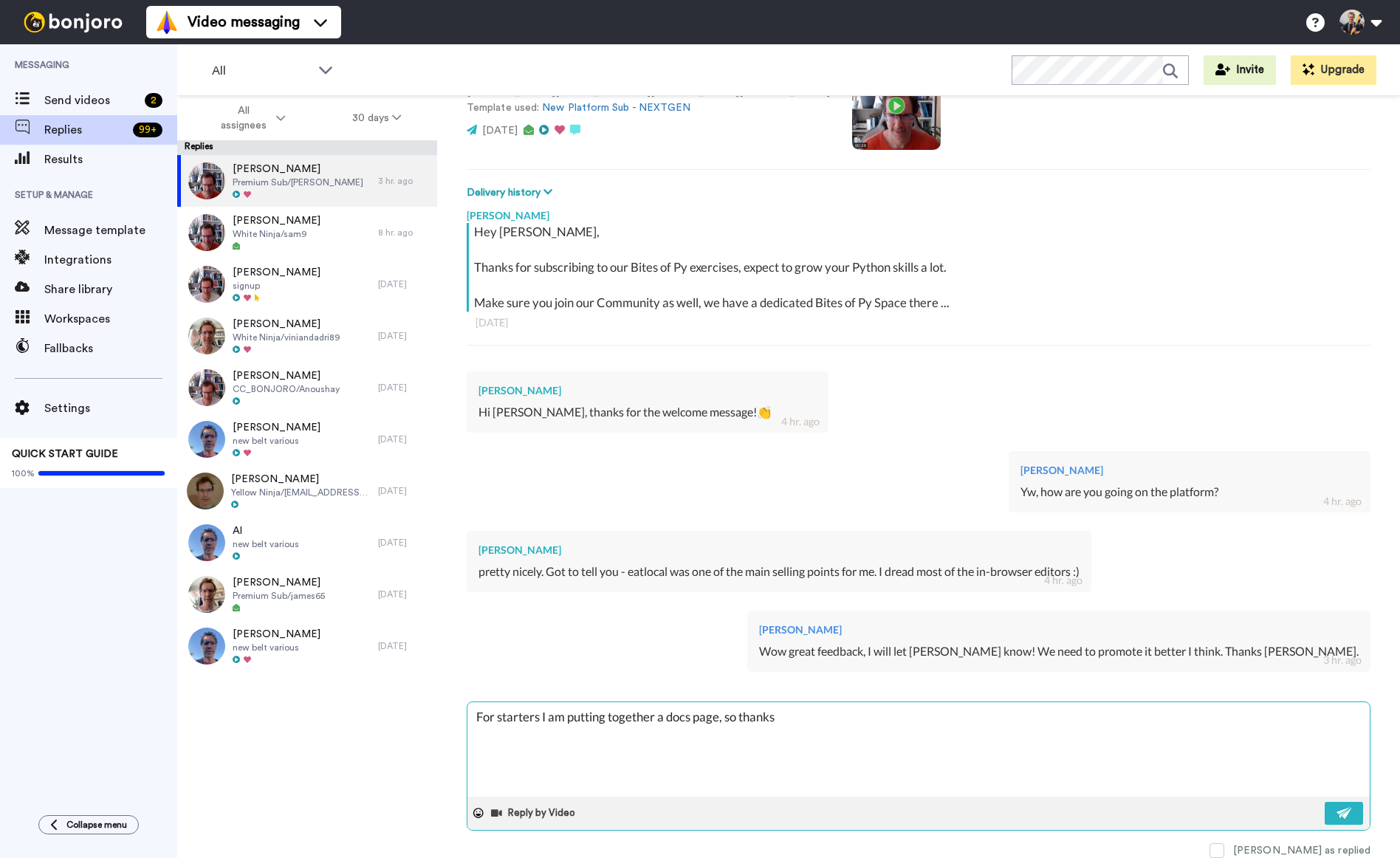
type textarea "x"
type textarea "For starters I am putting together a docs page, so thanks f"
type textarea "x"
type textarea "For starters I am putting together a docs page, so thanks fo"
type textarea "x"
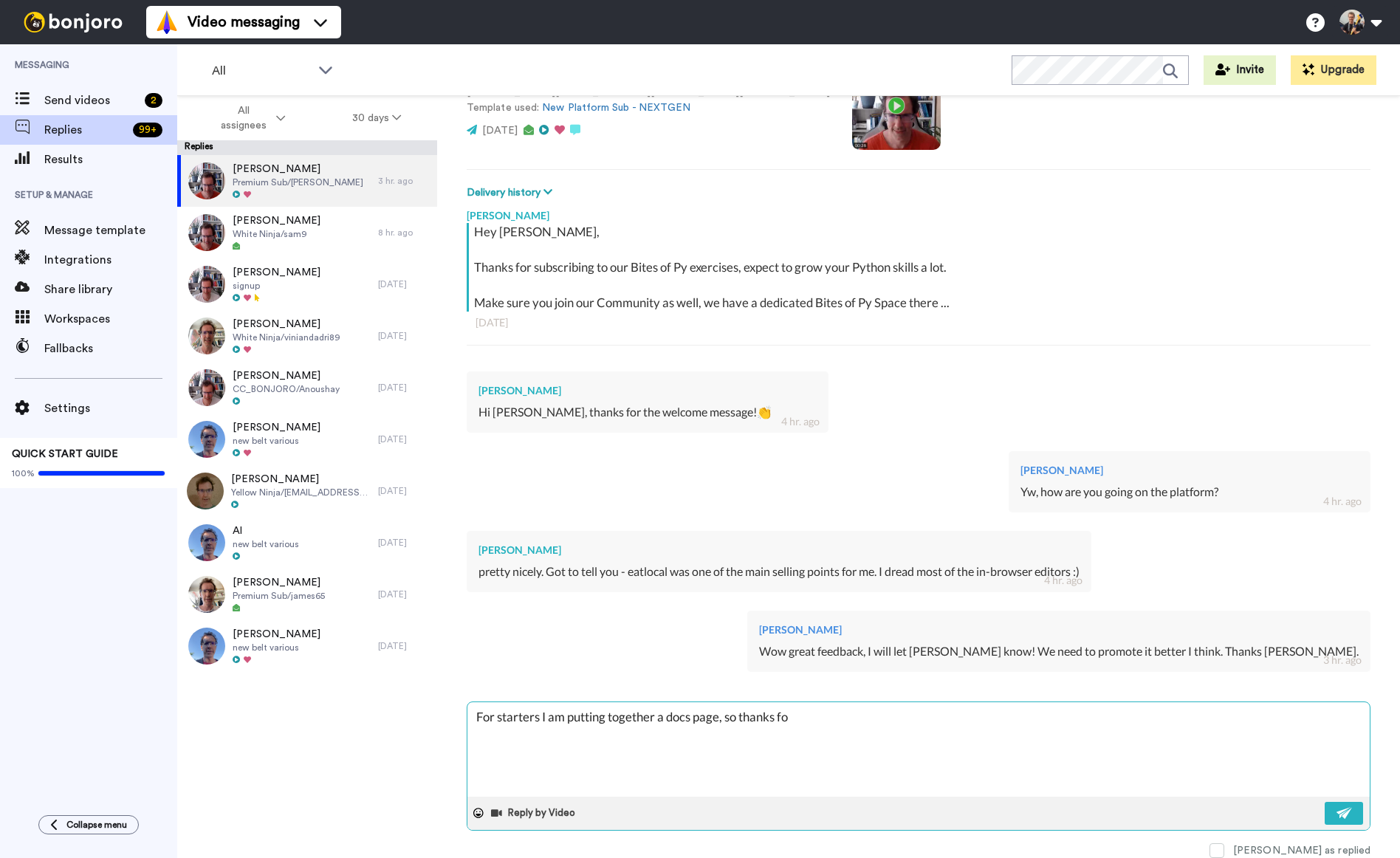
type textarea "For starters I am putting together a docs page, so thanks fo"
type textarea "x"
type textarea "For starters I am putting together a docs page, so thanks a"
type textarea "x"
type textarea "For starters I am putting together a docs page, so thanks ag"
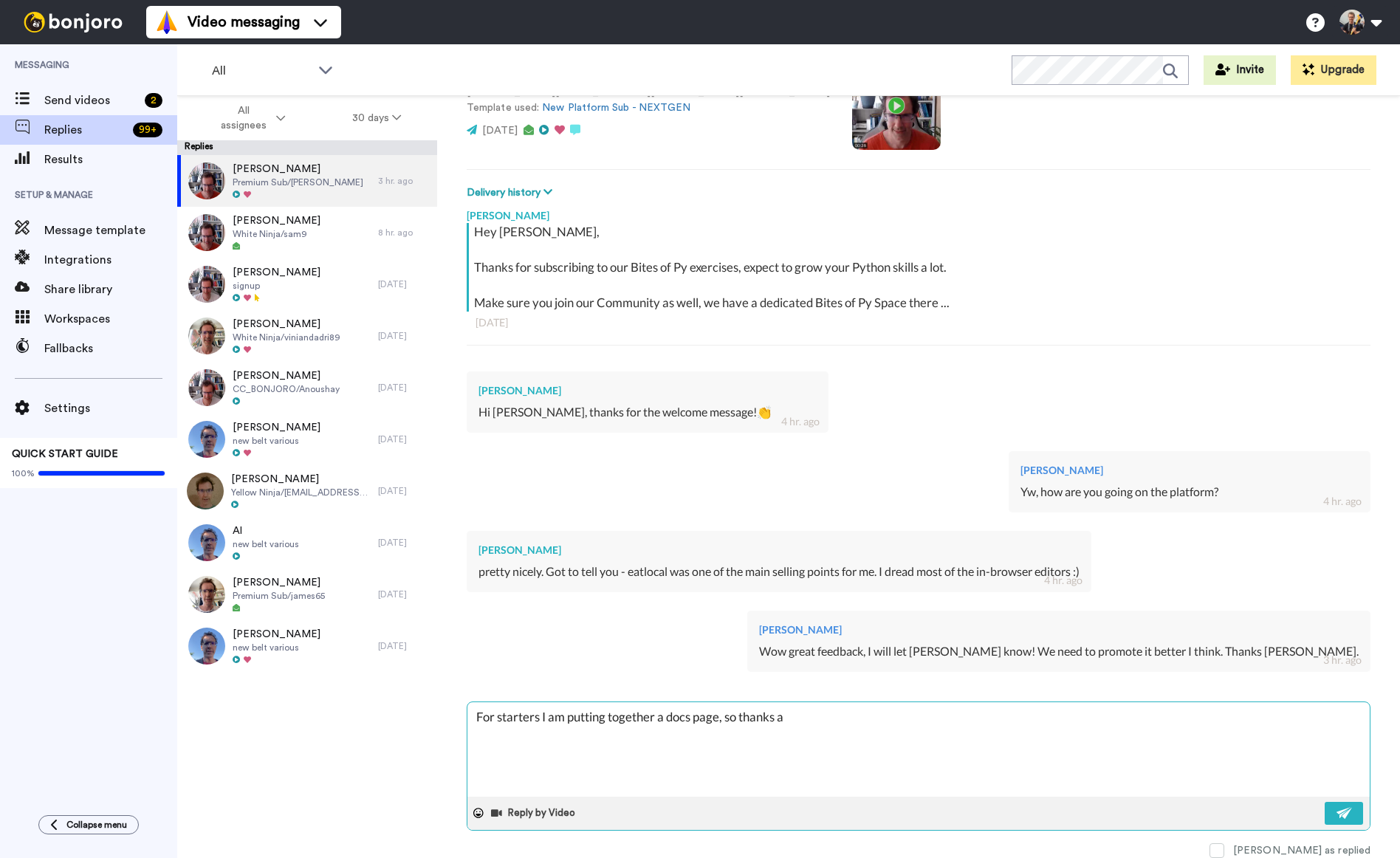
type textarea "x"
type textarea "For starters I am putting together a docs page, so thanks [PERSON_NAME]"
type textarea "x"
type textarea "For starters I am putting together a docs page, so thanks [PERSON_NAME]"
type textarea "x"
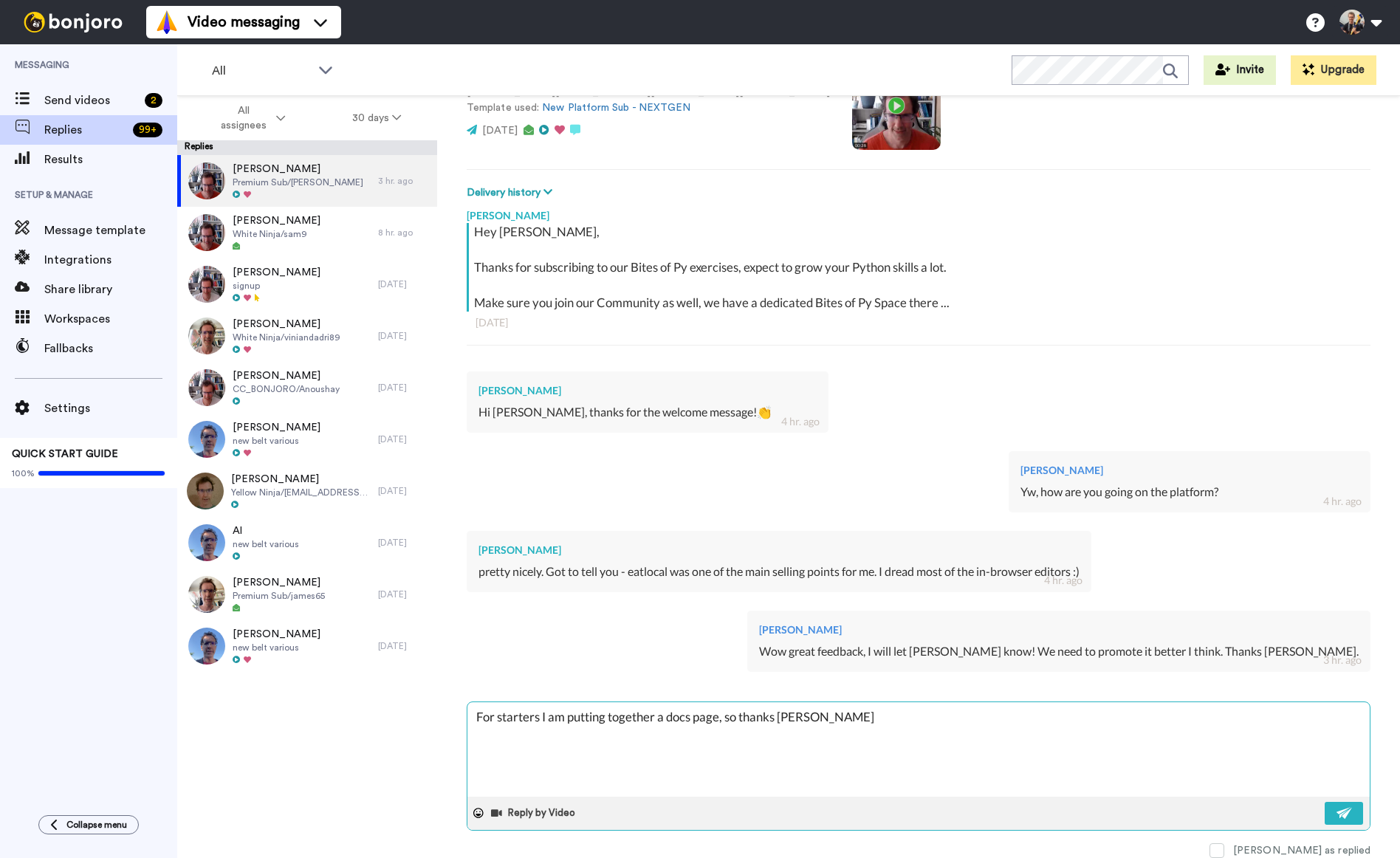
type textarea "For starters I am putting together a docs page, so thanks again"
type textarea "x"
type textarea "For starters I am putting together a docs page, so thanks again"
type textarea "x"
type textarea "For starters I am putting together a docs page, so thanks again f"
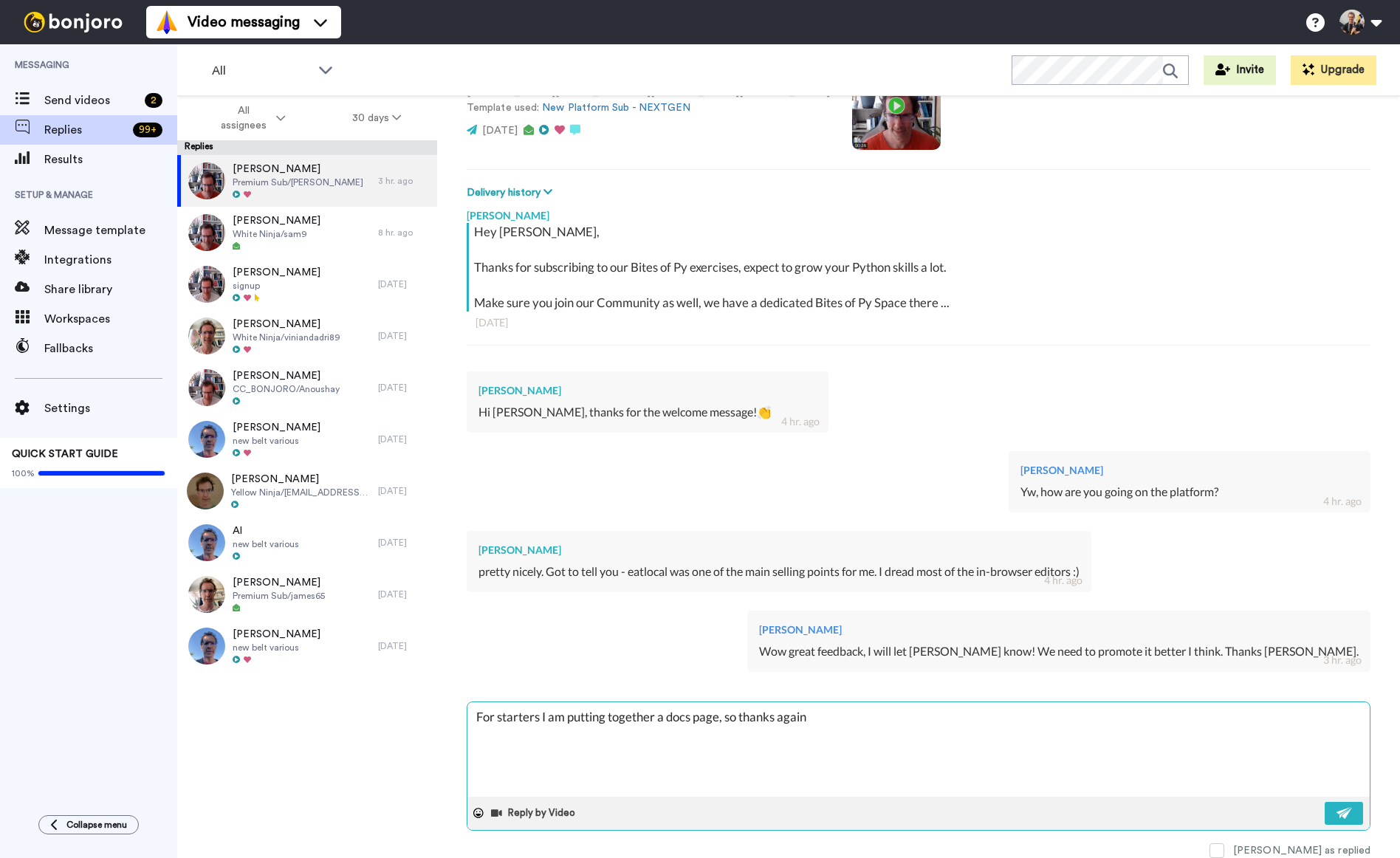
type textarea "x"
type textarea "For starters I am putting together a docs page, so thanks again fo"
type textarea "x"
type textarea "For starters I am putting together a docs page, so thanks again for"
type textarea "x"
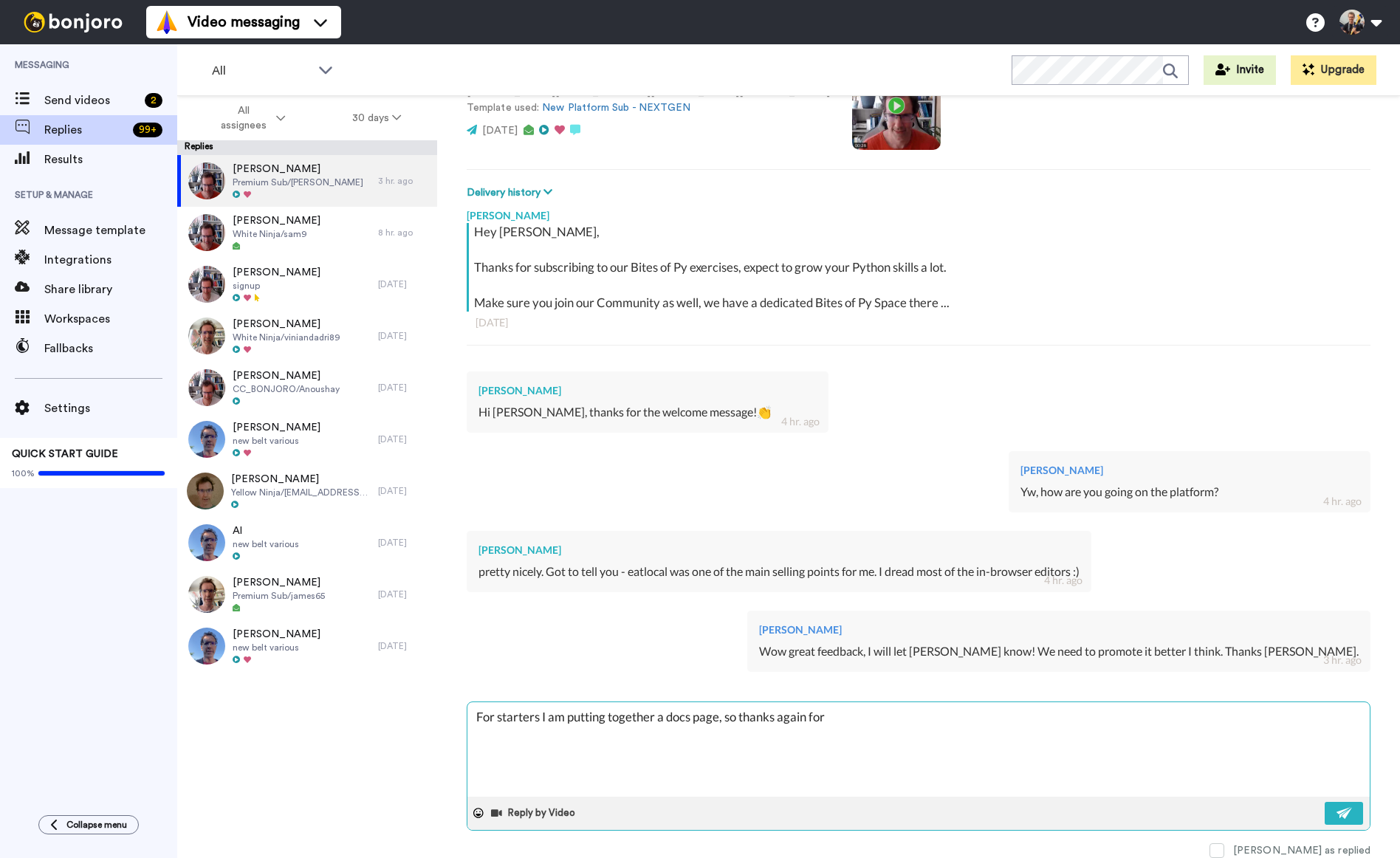
type textarea "For starters I am putting together a docs page, so thanks again for"
type textarea "x"
type textarea "For starters I am putting together a docs page, so thanks again for t"
type textarea "x"
type textarea "For starters I am putting together a docs page, so thanks again for th"
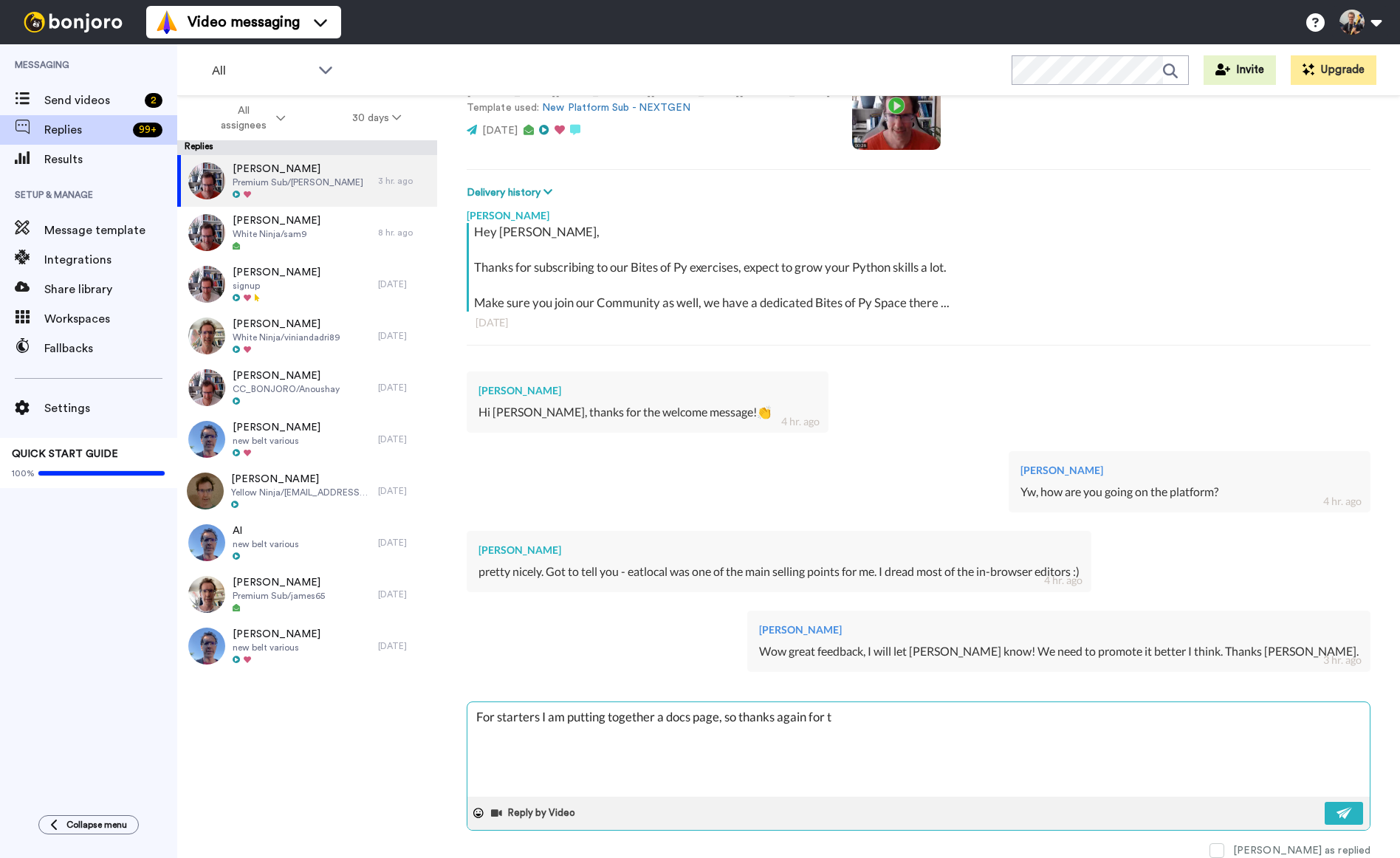
type textarea "x"
type textarea "For starters I am putting together a docs page, so thanks again for thi"
type textarea "x"
type textarea "For starters I am putting together a docs page, so thanks again for this"
type textarea "x"
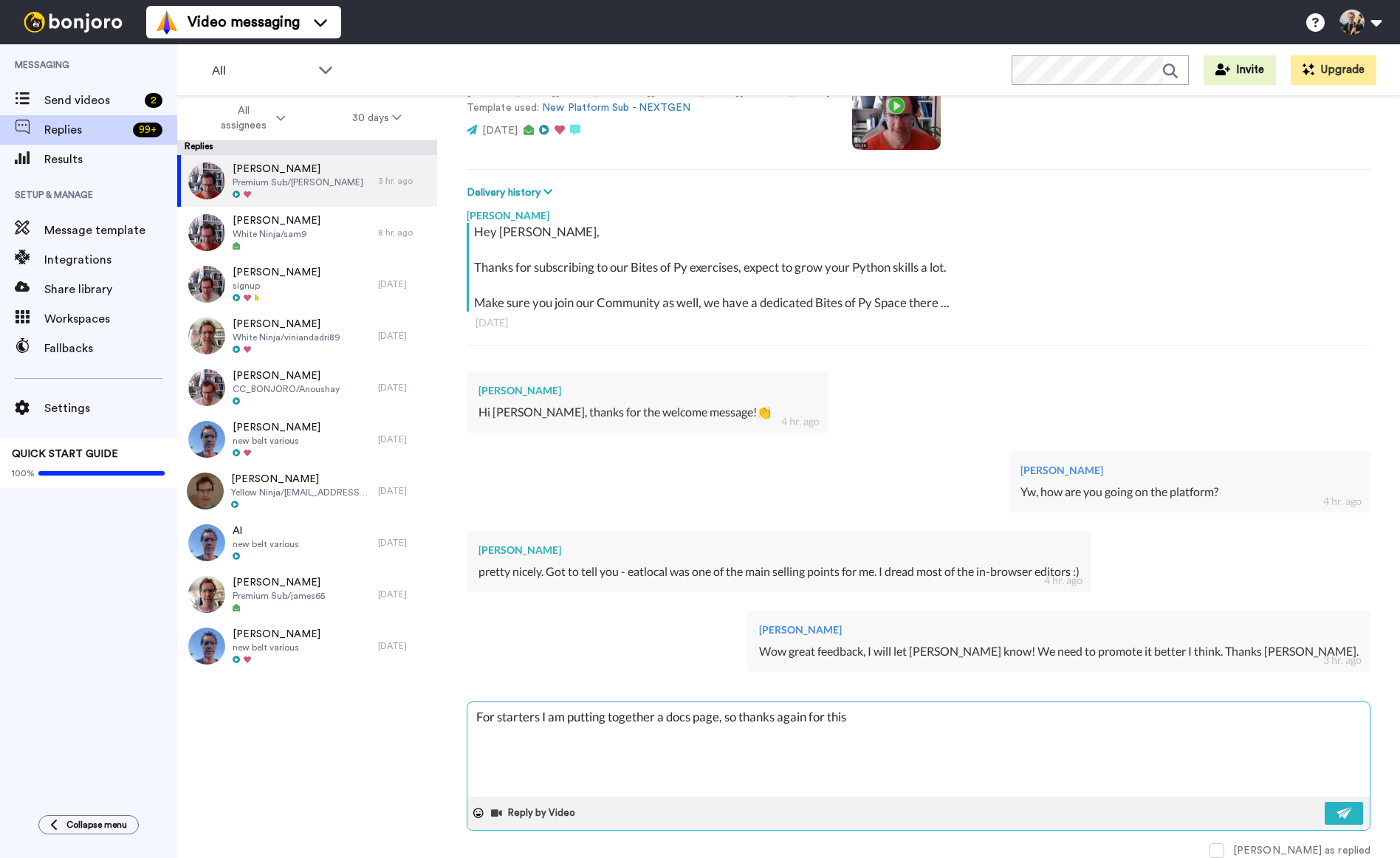
type textarea "For starters I am putting together a docs page, so thanks again for this"
type textarea "x"
type textarea "For starters I am putting together a docs page, so thanks again for this f"
type textarea "x"
type textarea "For starters I am putting together a docs page, so thanks again for this fe"
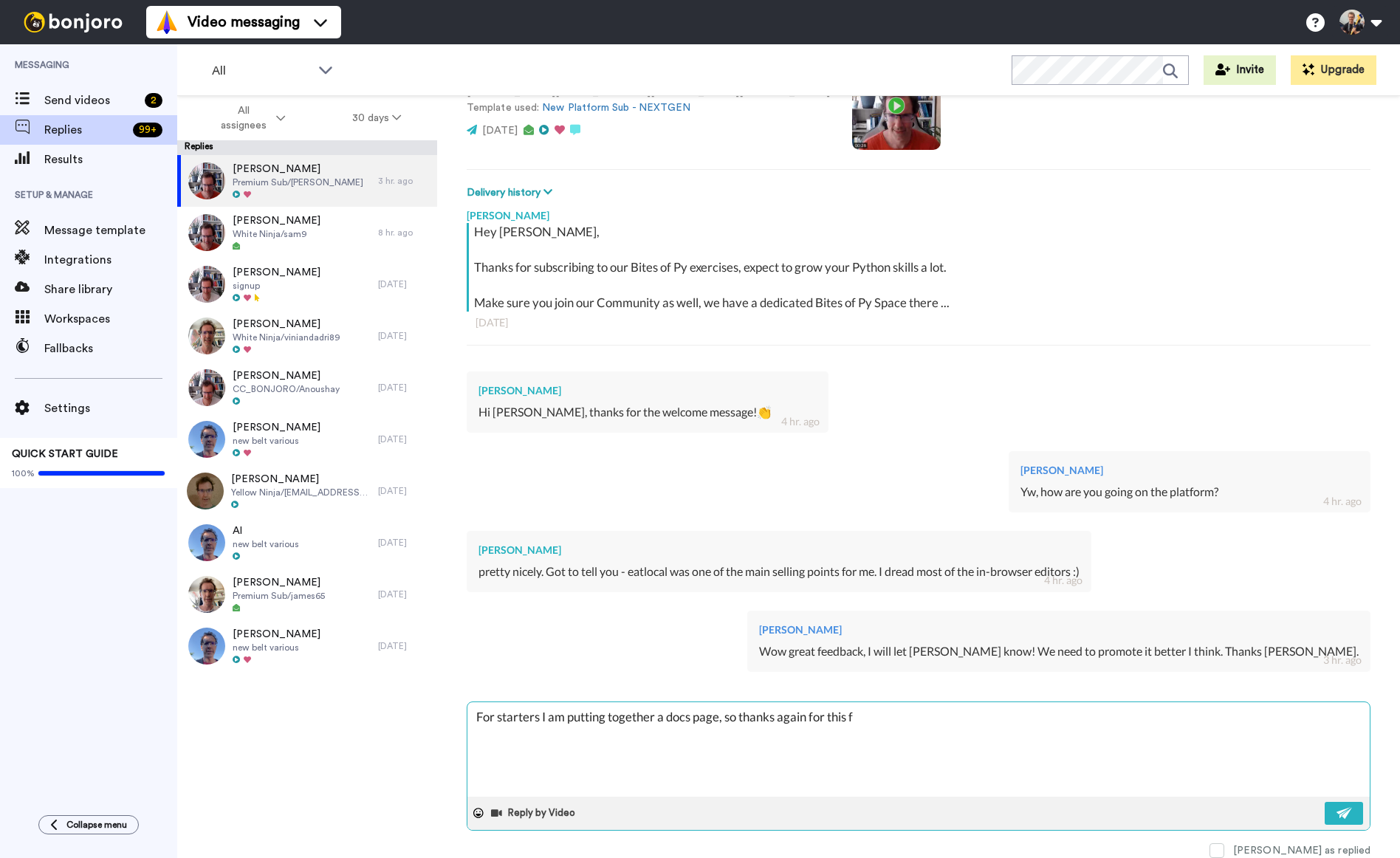
type textarea "x"
type textarea "For starters I am putting together a docs page, so thanks again for this fee"
type textarea "x"
type textarea "For starters I am putting together a docs page, so thanks again for this feed"
type textarea "x"
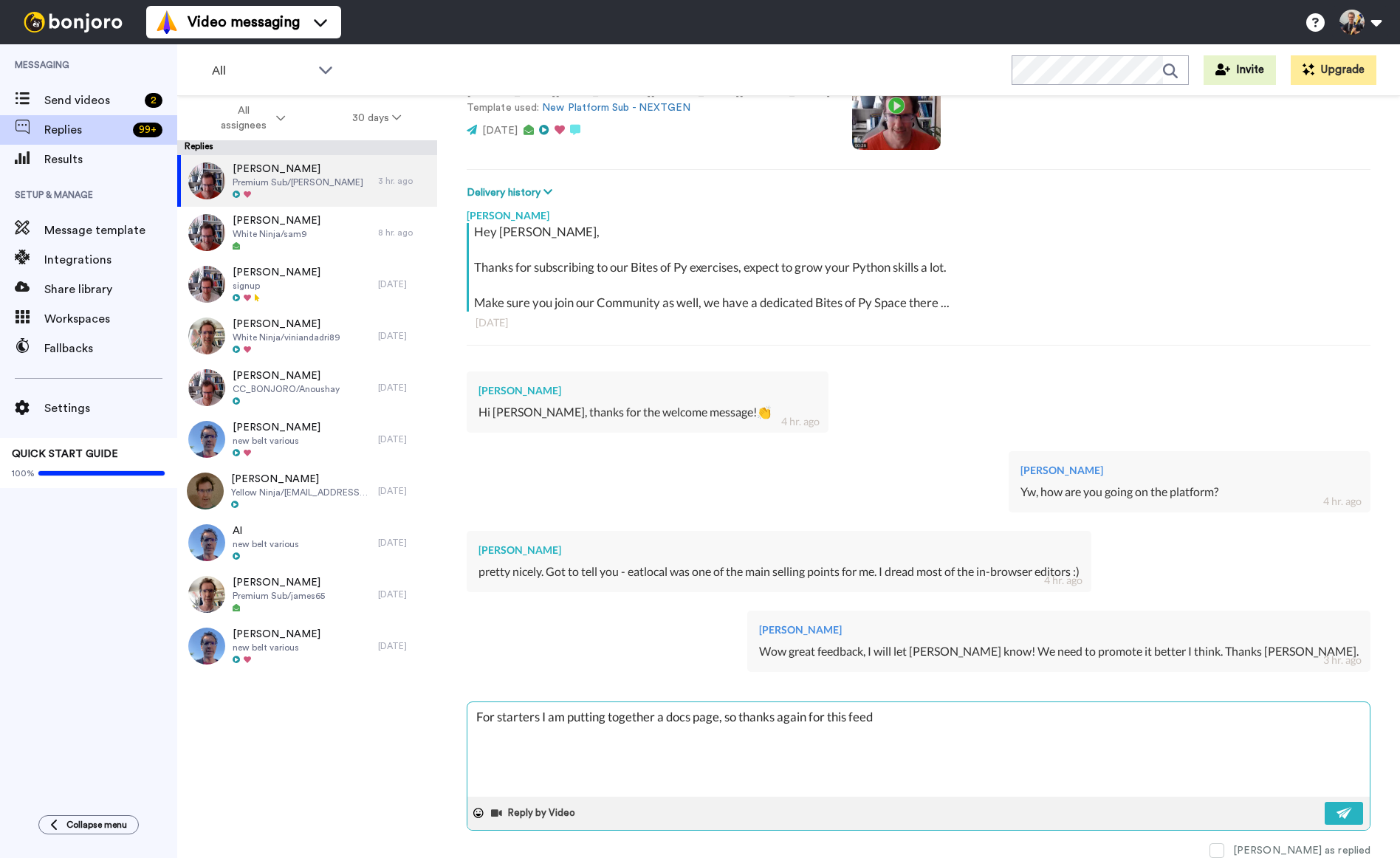
type textarea "For starters I am putting together a docs page, so thanks again for this feedb"
type textarea "x"
type textarea "For starters I am putting together a docs page, so thanks again for this feedba"
type textarea "x"
type textarea "For starters I am putting together a docs page, so thanks again for this feedbac"
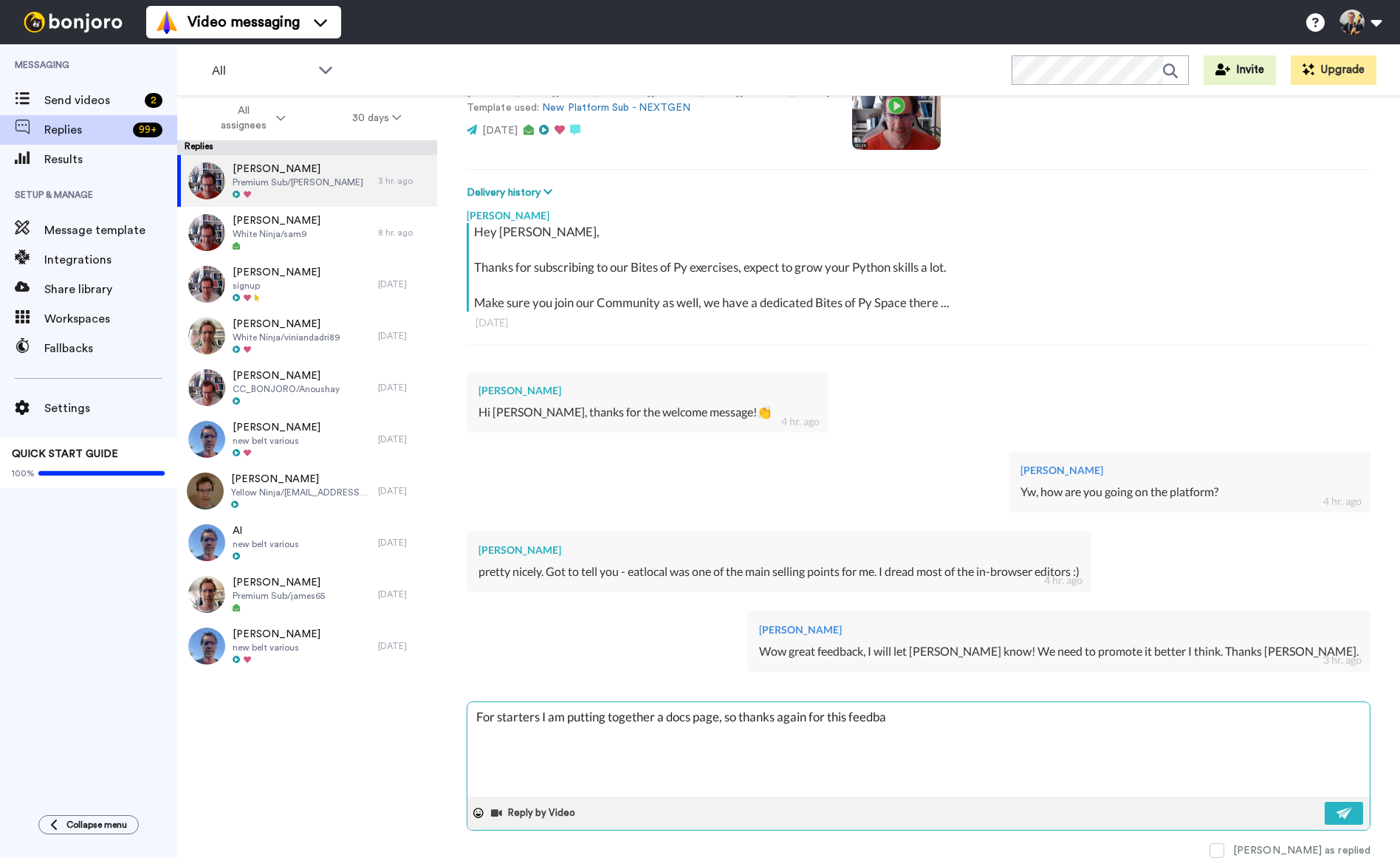
type textarea "x"
type textarea "For starters I am putting together a docs page, so thanks again for this feedba…"
type textarea "x"
type textarea "For starters I am putting together a docs page, so thanks again for this feedba…"
type textarea "x"
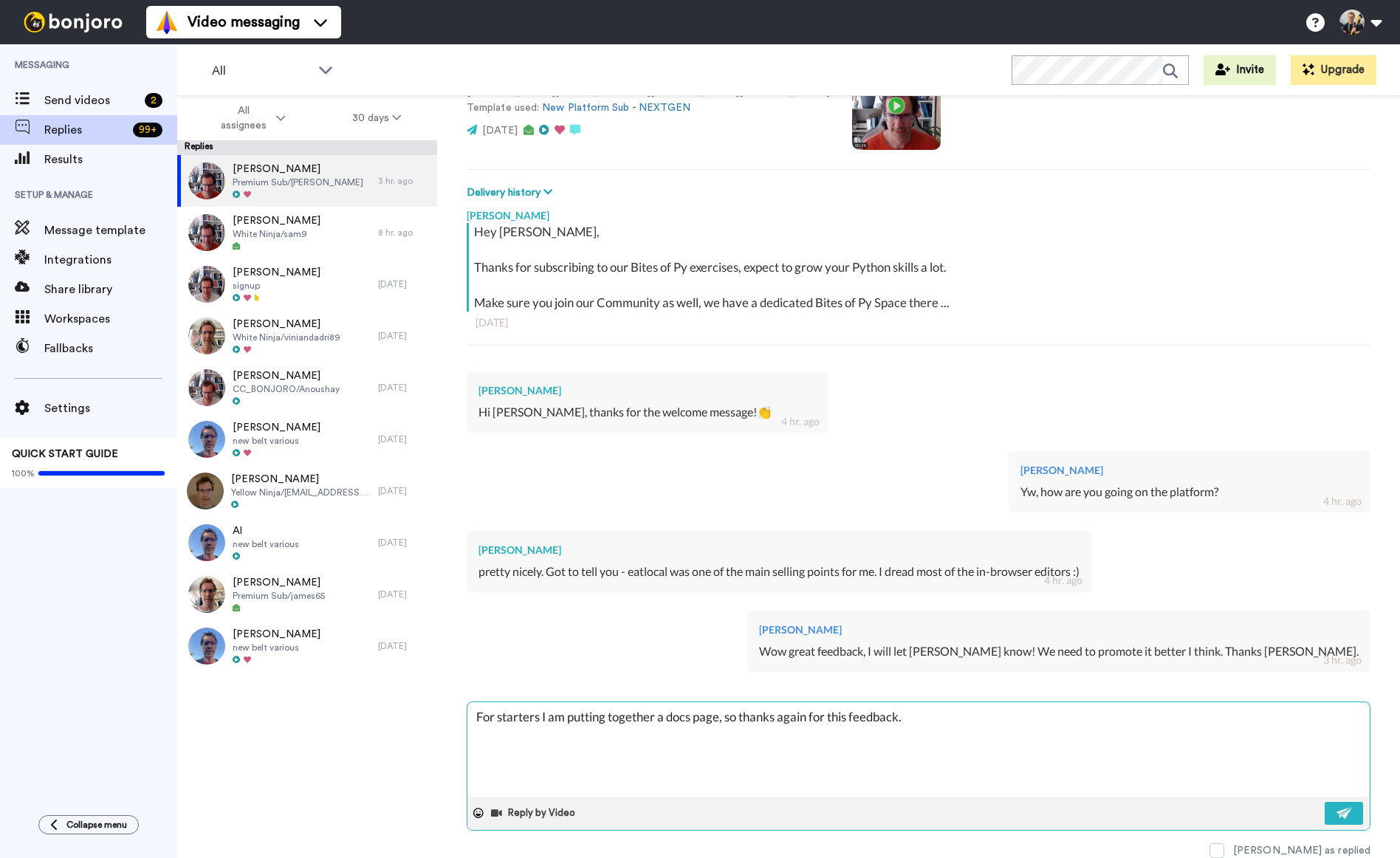
type textarea "For starters I am putting together a docs page, so thanks again for this feedba…"
type textarea "x"
type textarea "For starters I am putting together a docs page, so thanks again for this feedba…"
type textarea "x"
type textarea "For starters I am putting together a docs page, so thanks again for this feedba…"
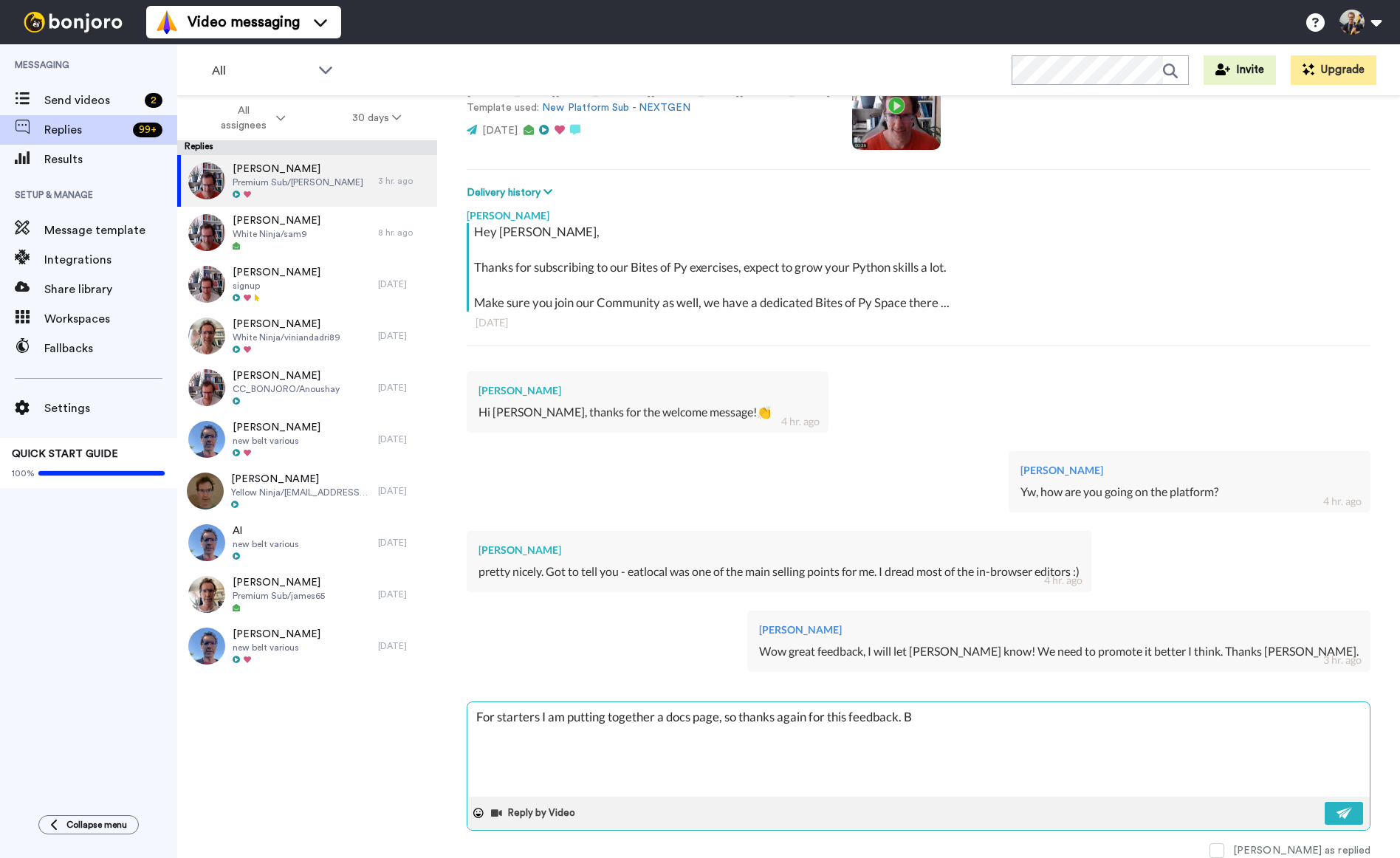
type textarea "x"
type textarea "For starters I am putting together a docs page, so thanks again for this feedba…"
type textarea "x"
type textarea "For starters I am putting together a docs page, so thanks again for this feedba…"
type textarea "x"
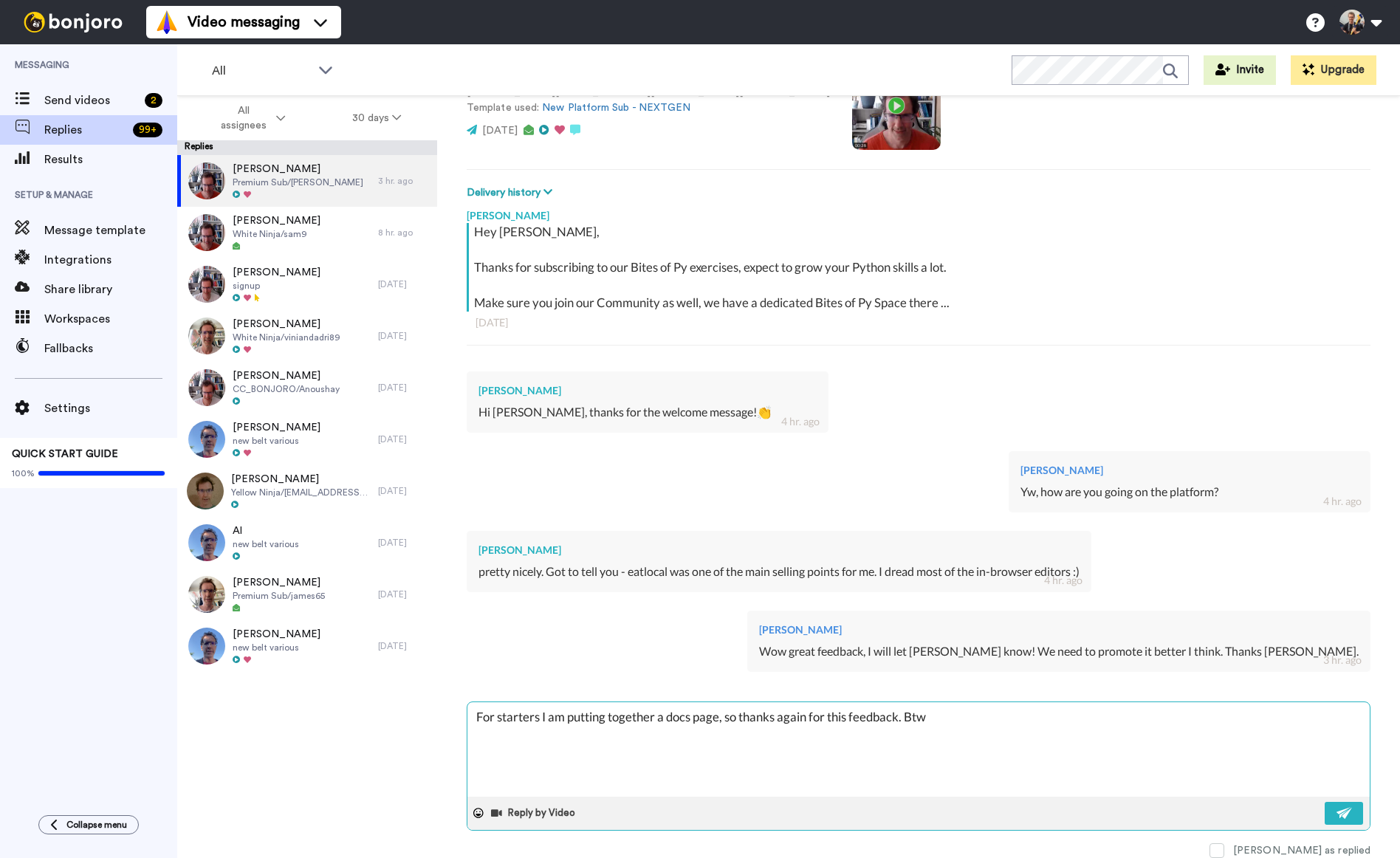
type textarea "For starters I am putting together a docs page, so thanks again for this feedba…"
type textarea "x"
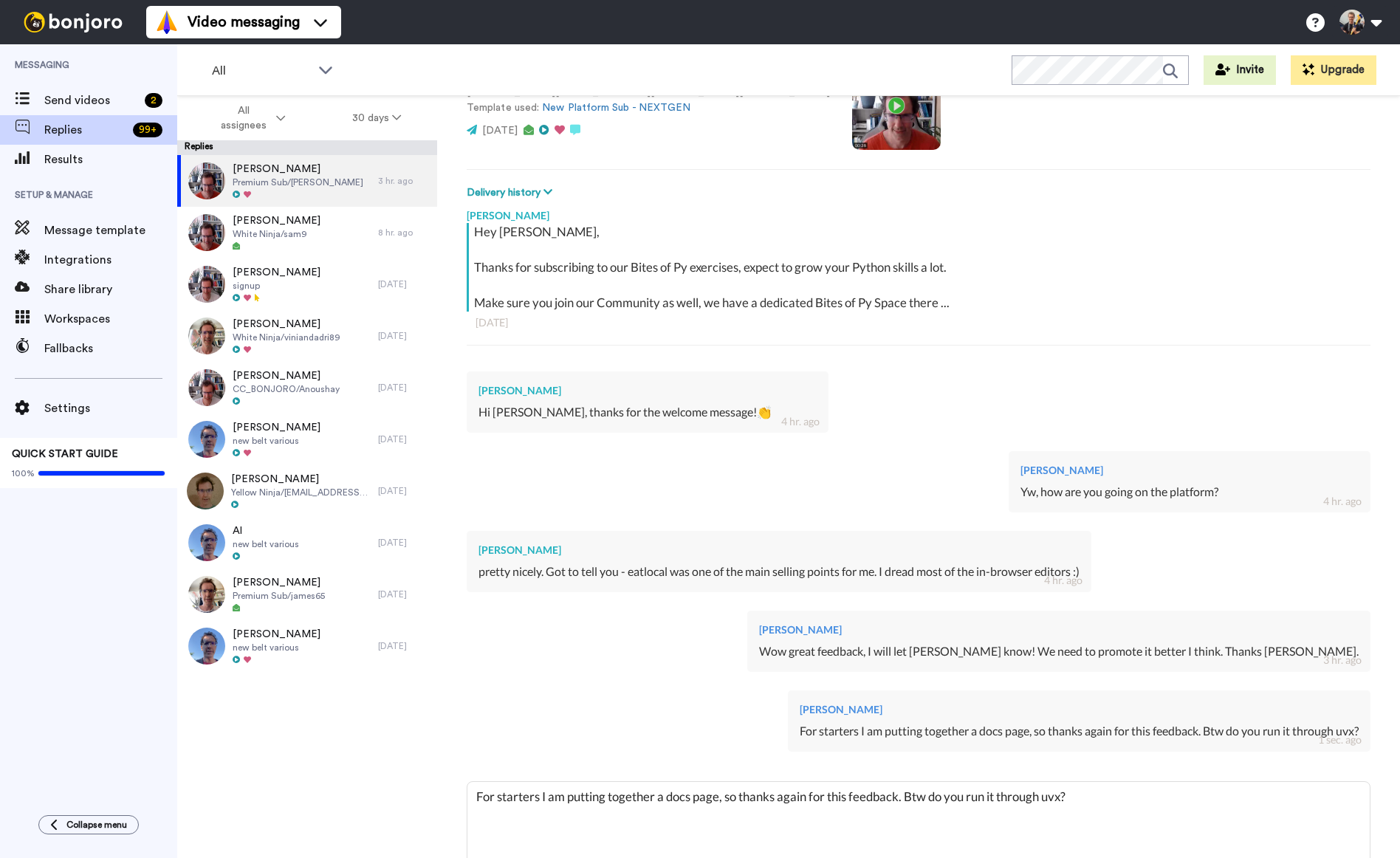
scroll to position [203, 0]
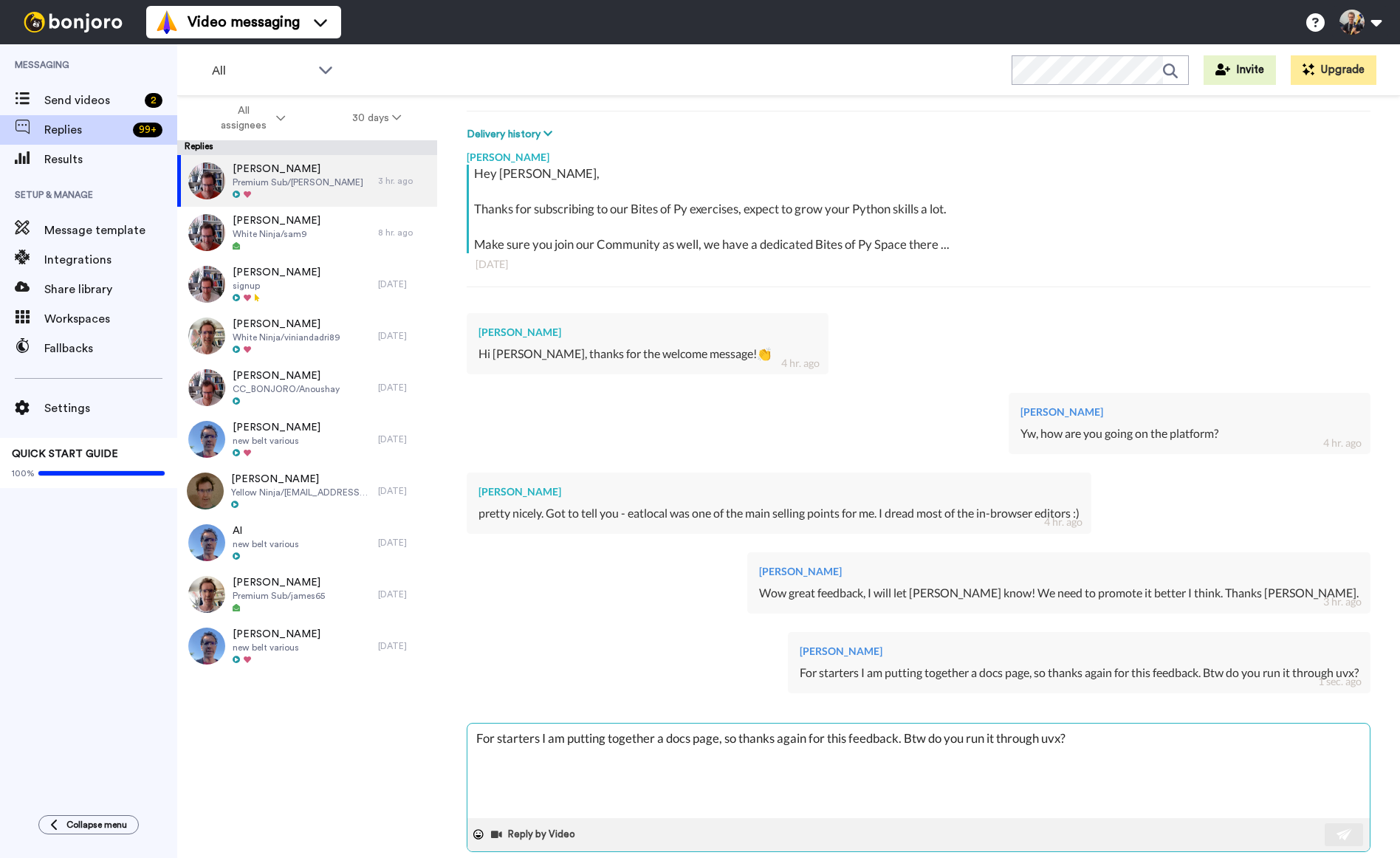
click at [727, 758] on textarea "For starters I am putting together a docs page, so thanks again for this feedba…" at bounding box center [919, 771] width 902 height 95
paste textarea "uv run --with [MEDICAL_DATA] [MEDICAL_DATA]"
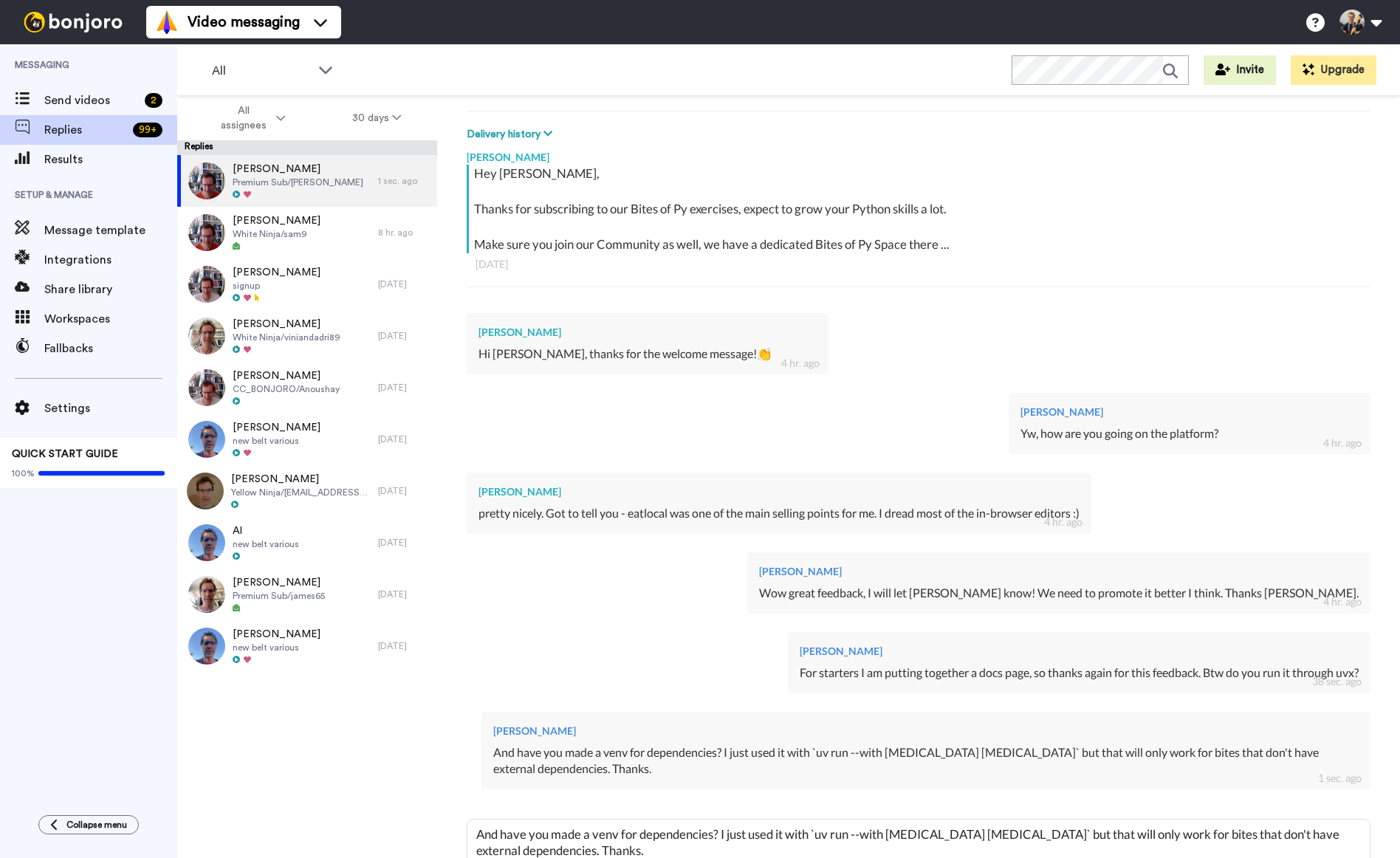
scroll to position [216, 0]
